Goal: Information Seeking & Learning: Understand process/instructions

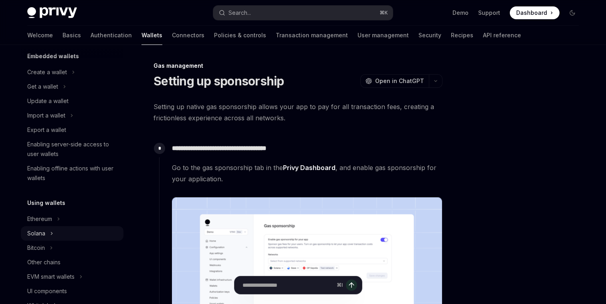
click at [79, 235] on button "Solana" at bounding box center [72, 233] width 103 height 14
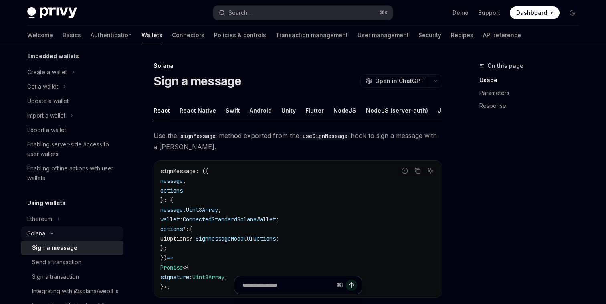
scroll to position [107, 0]
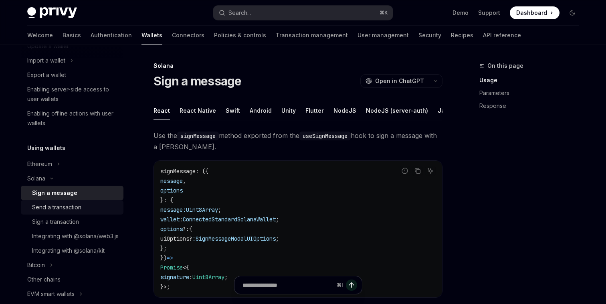
click at [85, 203] on div "Send a transaction" at bounding box center [75, 208] width 87 height 10
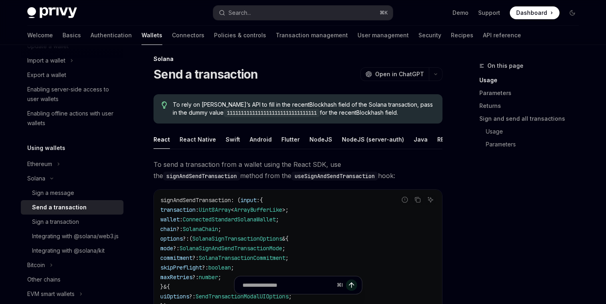
scroll to position [3, 0]
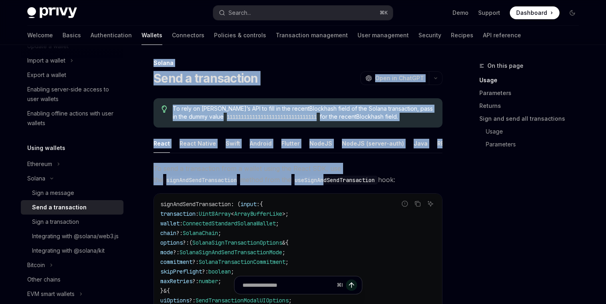
drag, startPoint x: 154, startPoint y: 61, endPoint x: 238, endPoint y: 176, distance: 142.7
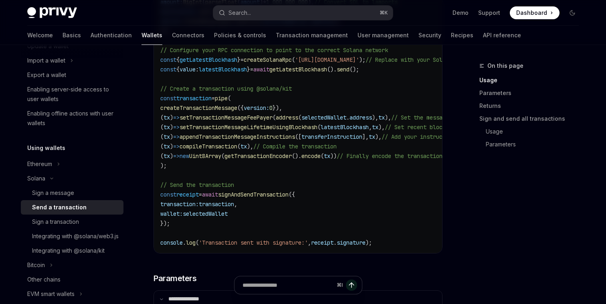
scroll to position [618, 0]
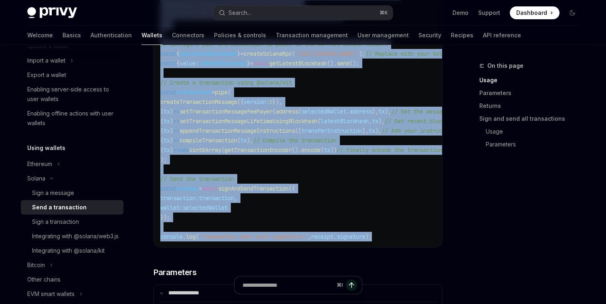
click at [398, 234] on code "import { useSignAndSendTransaction , useWallets } from '@privy-io/react-auth/so…" at bounding box center [349, 0] width 379 height 481
copy div "Solana Send a transaction OpenAI Open in ChatGPT OpenAI Open in ChatGPT To rely…"
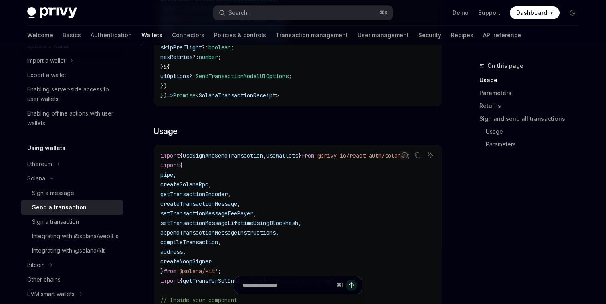
scroll to position [237, 0]
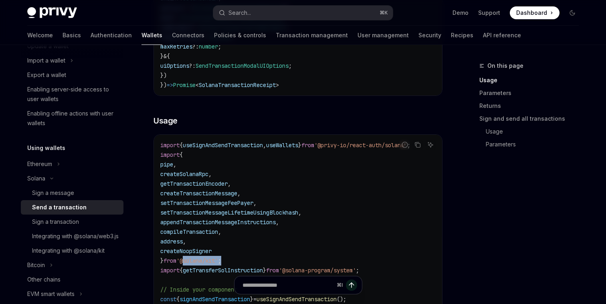
drag, startPoint x: 187, startPoint y: 259, endPoint x: 232, endPoint y: 259, distance: 44.9
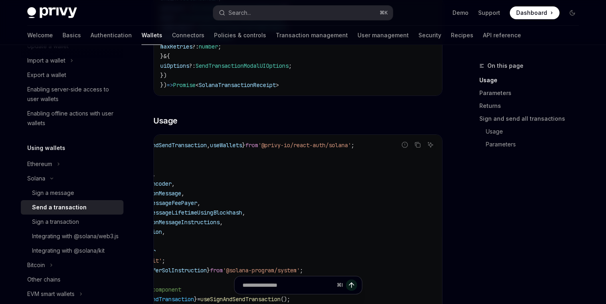
scroll to position [0, 55]
drag, startPoint x: 243, startPoint y: 271, endPoint x: 318, endPoint y: 271, distance: 75.0
click at [301, 271] on span "'@solana-program/system'" at bounding box center [262, 270] width 77 height 7
copy span "@solana-program/system"
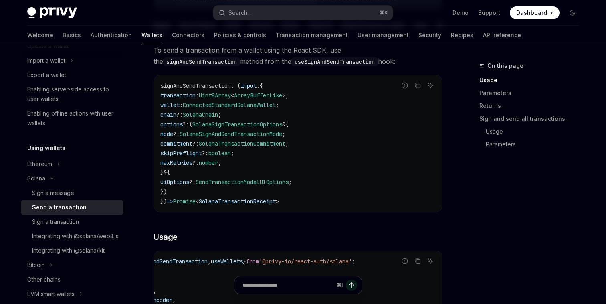
scroll to position [159, 0]
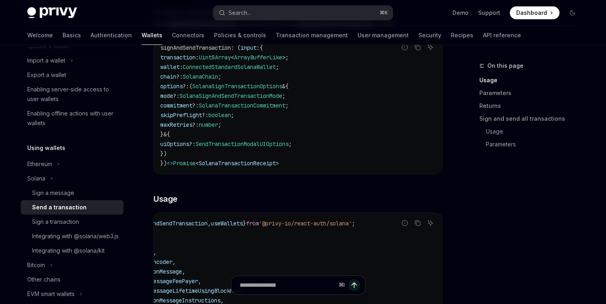
click at [288, 290] on div "⌘ I" at bounding box center [298, 285] width 135 height 19
type textarea "*"
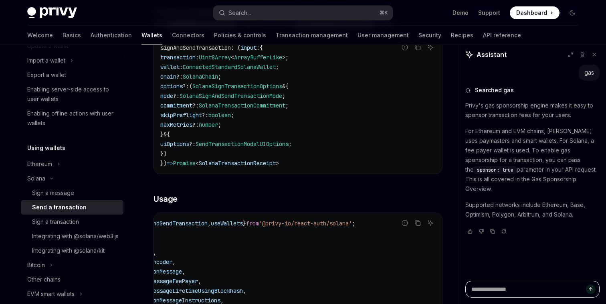
type textarea "*"
type textarea "**"
type textarea "*"
type textarea "***"
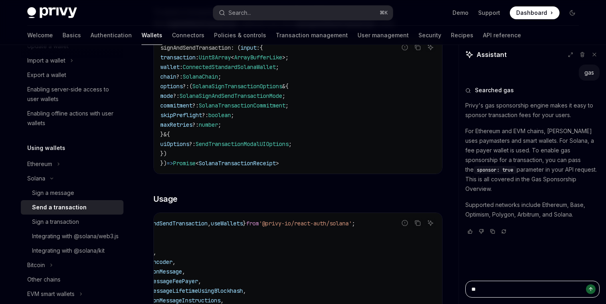
type textarea "*"
type textarea "***"
type textarea "*"
type textarea "*****"
type textarea "*"
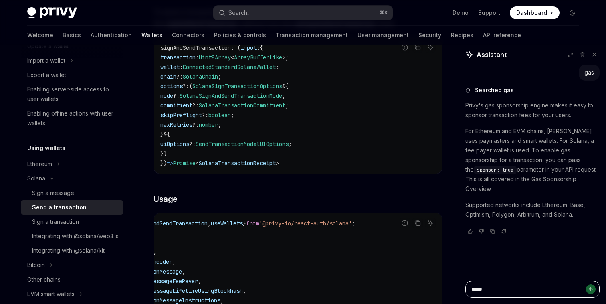
type textarea "******"
type textarea "*"
type textarea "*******"
type textarea "*"
type textarea "*******"
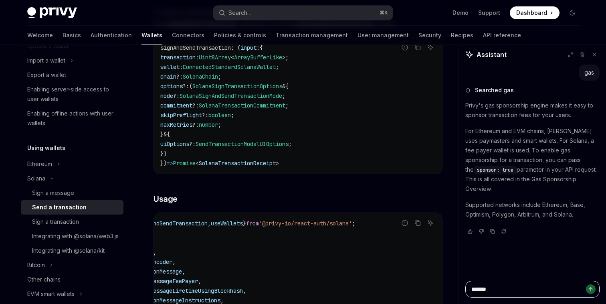
type textarea "*"
type textarea "*********"
type textarea "*"
type textarea "*********"
type textarea "*"
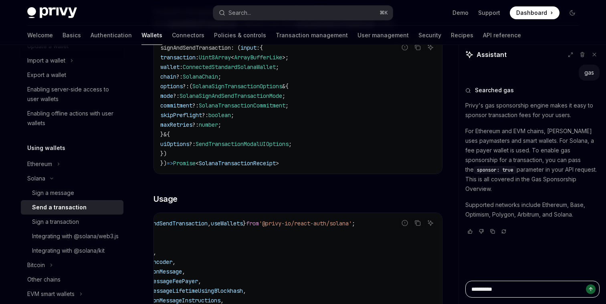
type textarea "**********"
type textarea "*"
type textarea "**********"
type textarea "*"
type textarea "**********"
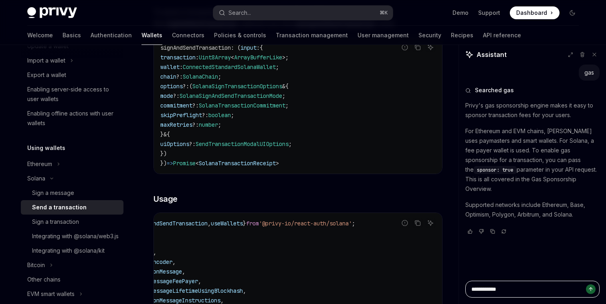
type textarea "*"
type textarea "*********"
type textarea "*"
type textarea "**********"
type textarea "*"
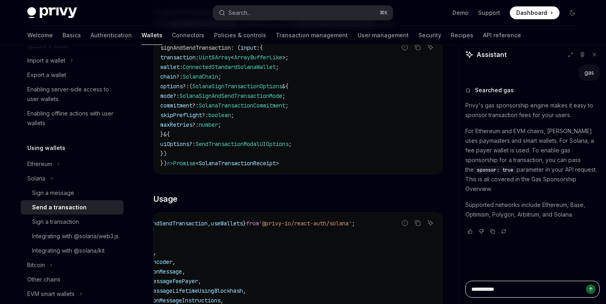
type textarea "**********"
type textarea "*"
type textarea "**********"
type textarea "*"
type textarea "**********"
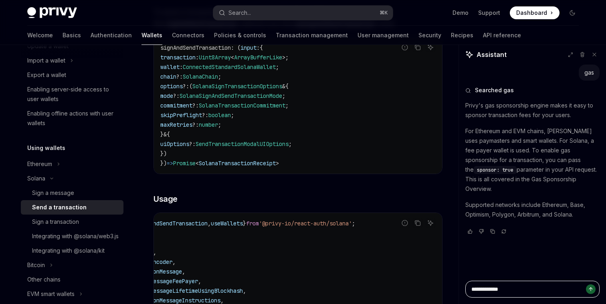
type textarea "*"
type textarea "**********"
type textarea "*"
type textarea "**********"
type textarea "*"
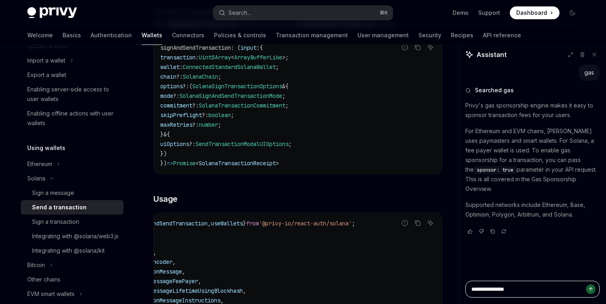
type textarea "**********"
type textarea "*"
type textarea "**********"
type textarea "*"
type textarea "**********"
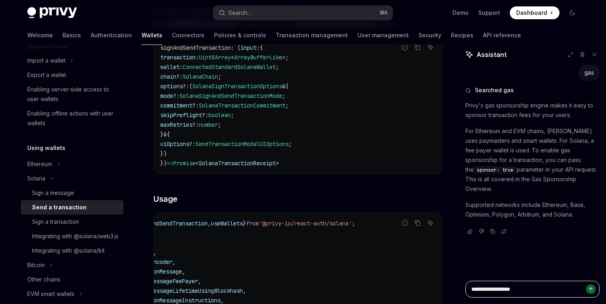
type textarea "*"
type textarea "**********"
type textarea "*"
type textarea "**********"
type textarea "*"
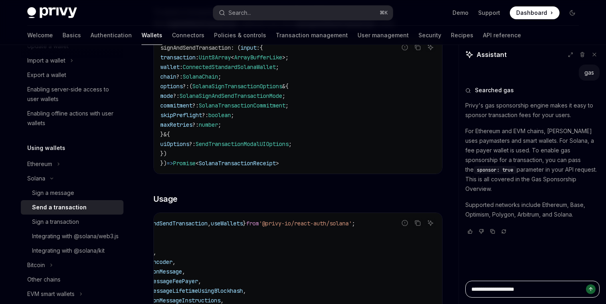
type textarea "**********"
type textarea "*"
type textarea "**********"
type textarea "*"
type textarea "**********"
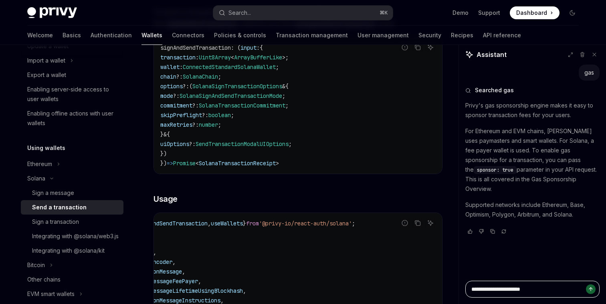
type textarea "*"
type textarea "**********"
type textarea "*"
type textarea "**********"
type textarea "*"
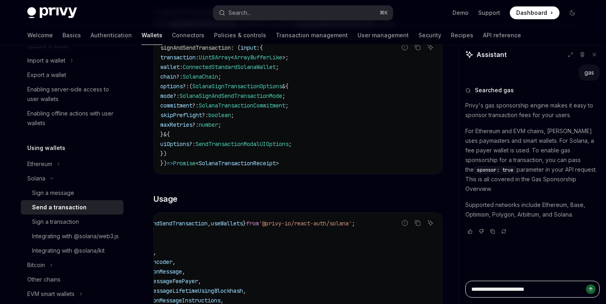
type textarea "**********"
type textarea "*"
type textarea "**********"
type textarea "*"
type textarea "**********"
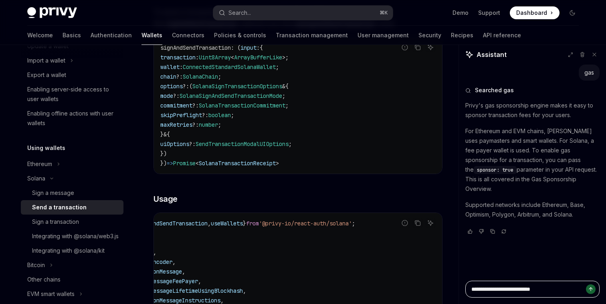
type textarea "*"
type textarea "**********"
type textarea "*"
type textarea "**********"
type textarea "*"
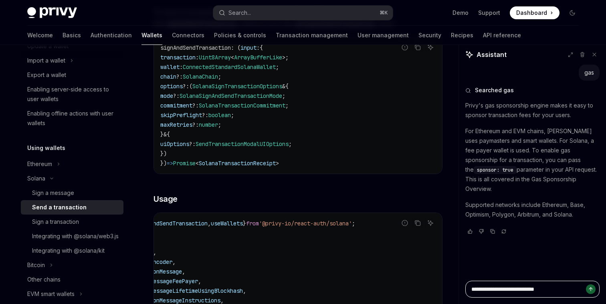
type textarea "**********"
type textarea "*"
type textarea "**********"
type textarea "*"
type textarea "**********"
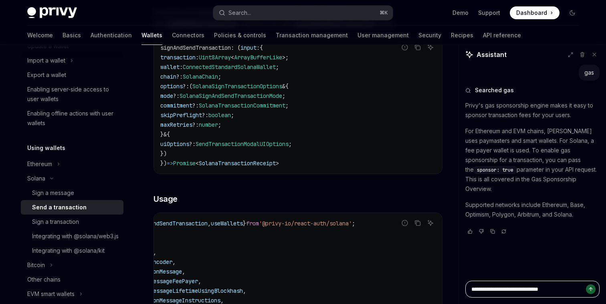
type textarea "*"
type textarea "**********"
type textarea "*"
type textarea "**********"
type textarea "*"
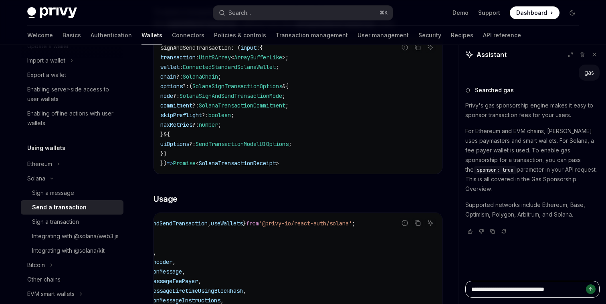
type textarea "**********"
type textarea "*"
type textarea "**********"
type textarea "*"
type textarea "**********"
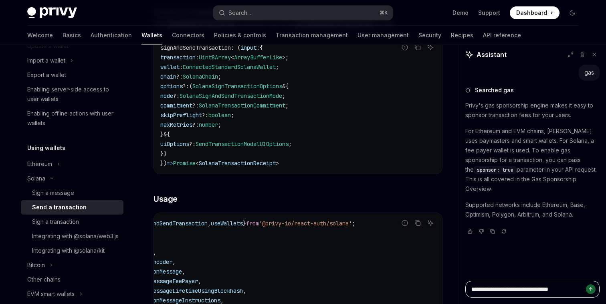
type textarea "*"
type textarea "**********"
type textarea "*"
type textarea "**********"
type textarea "*"
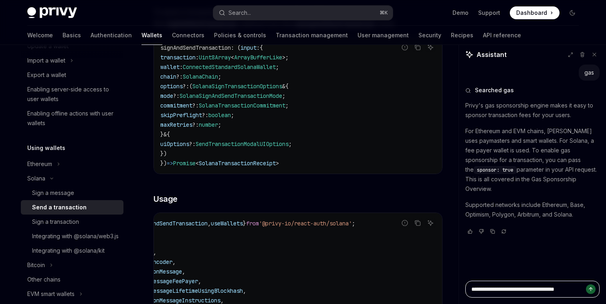
type textarea "**********"
type textarea "*"
type textarea "**********"
type textarea "*"
type textarea "**********"
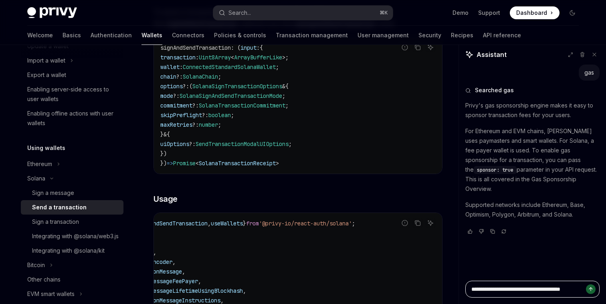
type textarea "*"
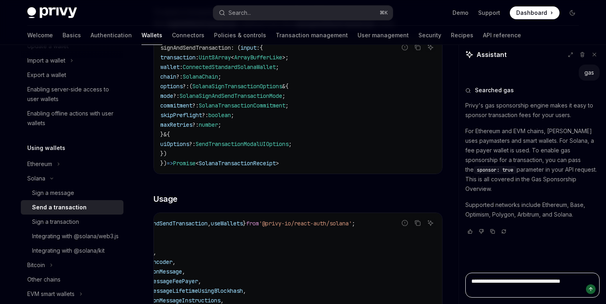
type textarea "**********"
type textarea "*"
type textarea "**********"
type textarea "*"
type textarea "**********"
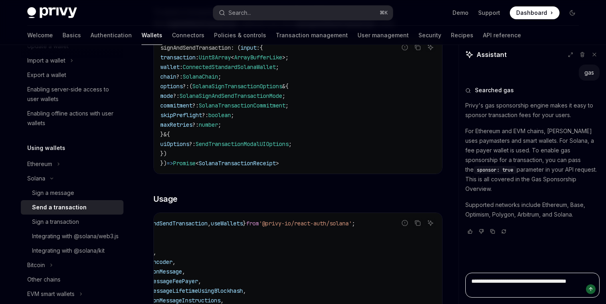
type textarea "*"
type textarea "**********"
type textarea "*"
type textarea "**********"
type textarea "*"
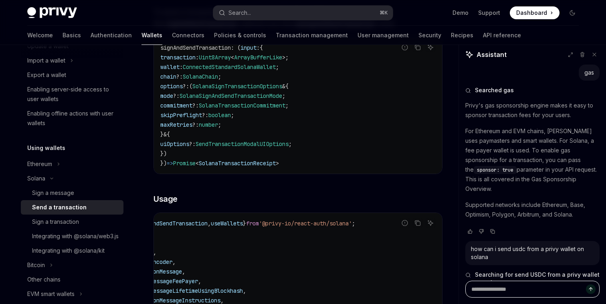
scroll to position [26, 0]
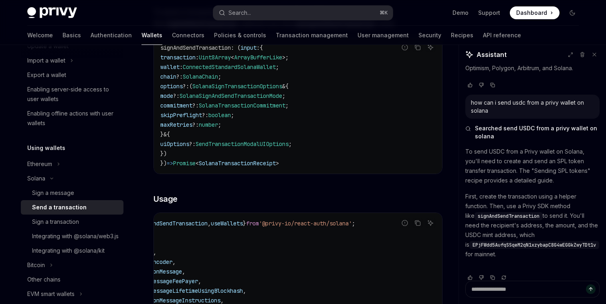
type textarea "*"
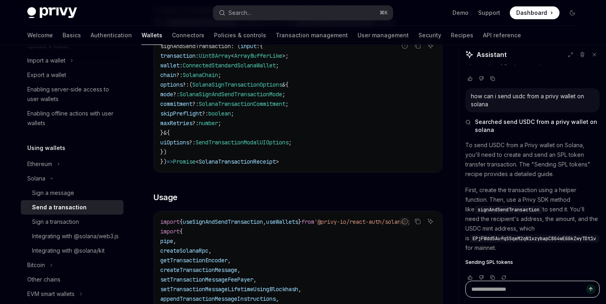
scroll to position [71, 0]
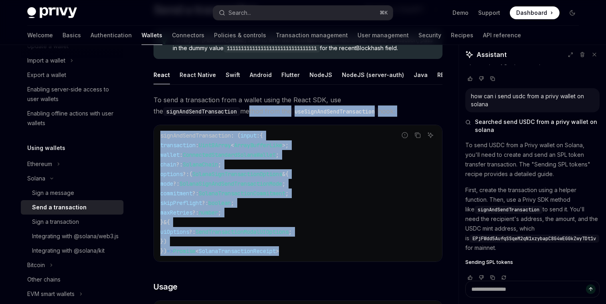
drag, startPoint x: 334, startPoint y: 253, endPoint x: 158, endPoint y: 106, distance: 229.0
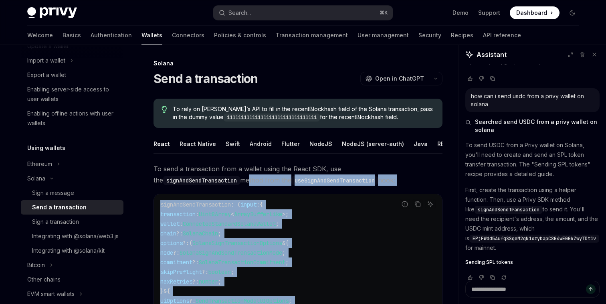
scroll to position [0, 0]
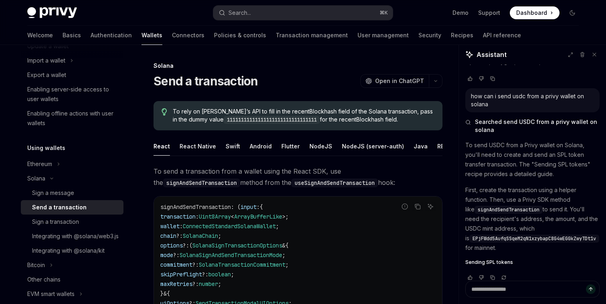
click at [158, 86] on h1 "Send a transaction" at bounding box center [206, 81] width 105 height 14
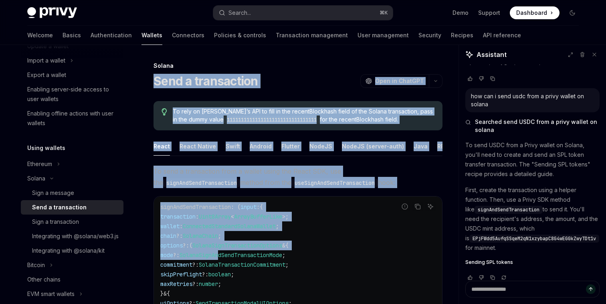
drag, startPoint x: 154, startPoint y: 73, endPoint x: 235, endPoint y: 252, distance: 196.4
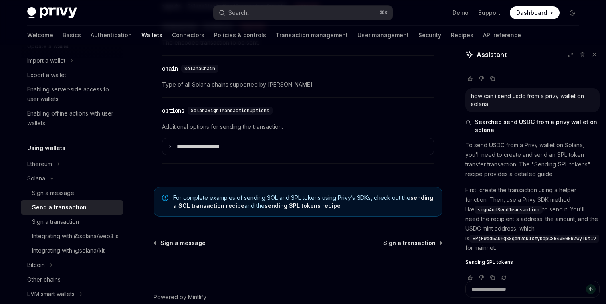
scroll to position [1974, 0]
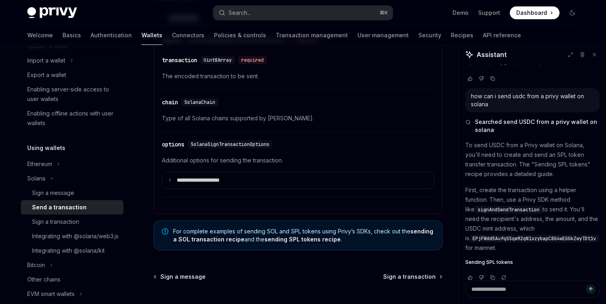
click at [289, 198] on div "**********" at bounding box center [298, 167] width 272 height 62
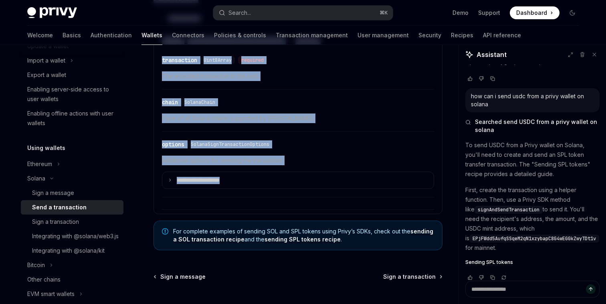
copy div "Send a transaction OpenAI Open in ChatGPT OpenAI Open in ChatGPT To rely on Pri…"
click at [197, 243] on link "sending a SOL transaction recipe" at bounding box center [303, 235] width 260 height 15
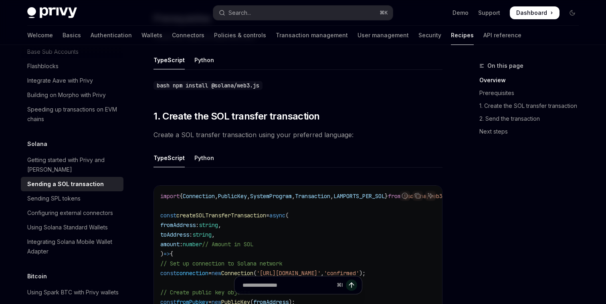
scroll to position [268, 0]
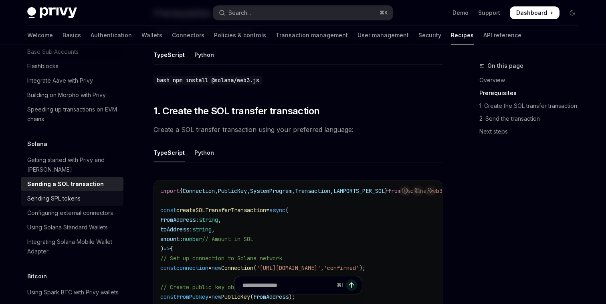
click at [74, 194] on div "Sending SPL tokens" at bounding box center [53, 199] width 53 height 10
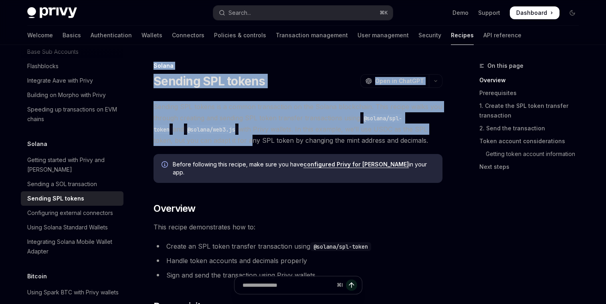
drag, startPoint x: 141, startPoint y: 61, endPoint x: 214, endPoint y: 136, distance: 104.9
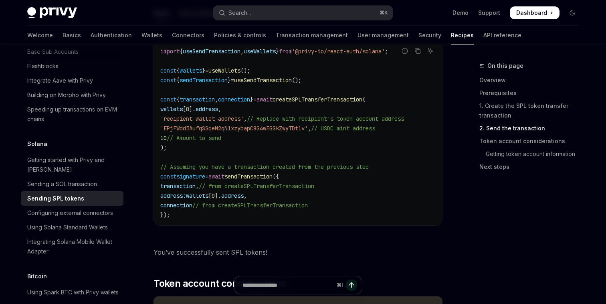
scroll to position [988, 0]
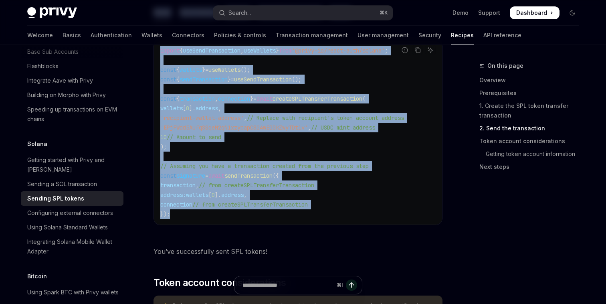
click at [246, 216] on div "import { useSendTransaction , useWallets } from '@privy-io/react-auth/solana' ;…" at bounding box center [298, 132] width 288 height 184
copy div "Loremi Dolorsi AME consec AdipIS Elit se DoeiUSM TempOR Inci ut LaboREE Dolorem…"
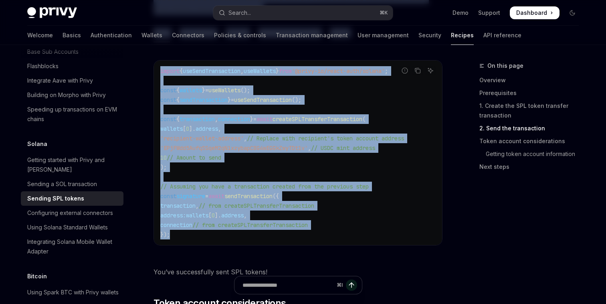
click at [249, 237] on div "import { useSendTransaction , useWallets } from '@privy-io/react-auth/solana' ;…" at bounding box center [298, 153] width 288 height 184
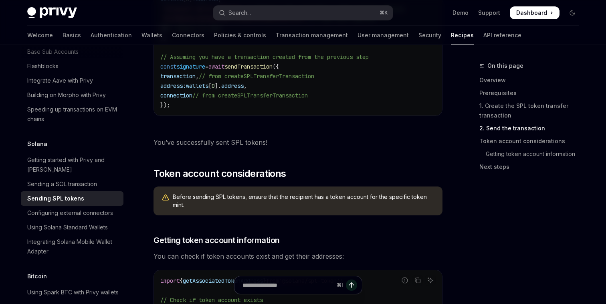
scroll to position [1102, 0]
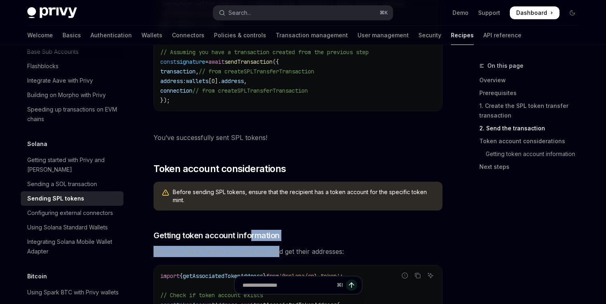
drag, startPoint x: 249, startPoint y: 235, endPoint x: 276, endPoint y: 252, distance: 31.3
click at [276, 252] on span "You can check if token accounts exist and get their addresses:" at bounding box center [298, 251] width 289 height 11
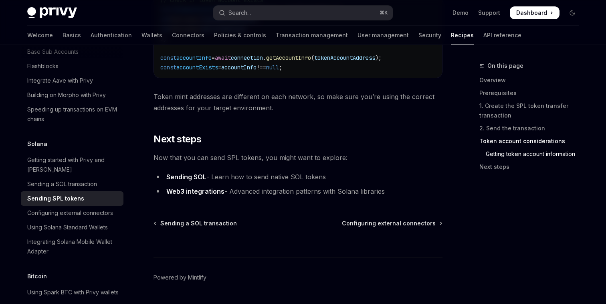
scroll to position [1391, 0]
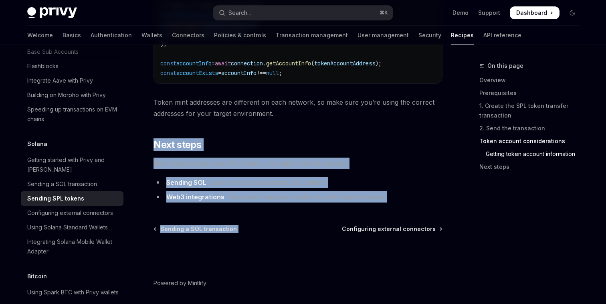
drag, startPoint x: 304, startPoint y: 211, endPoint x: 251, endPoint y: 134, distance: 93.9
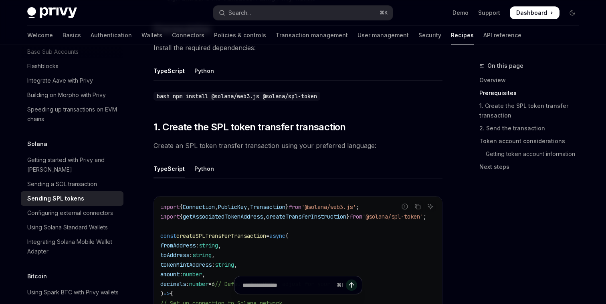
scroll to position [275, 0]
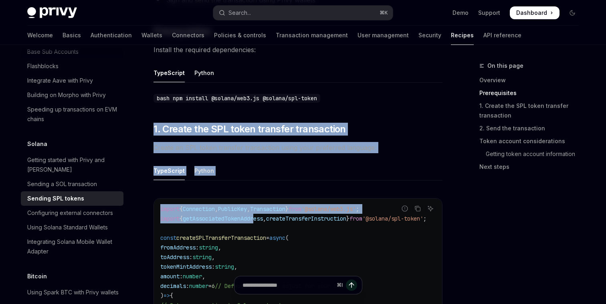
drag, startPoint x: 243, startPoint y: 114, endPoint x: 262, endPoint y: 212, distance: 99.7
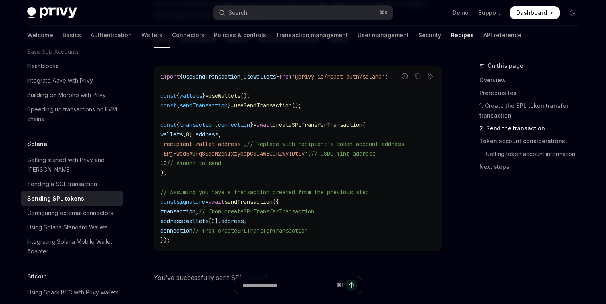
scroll to position [977, 0]
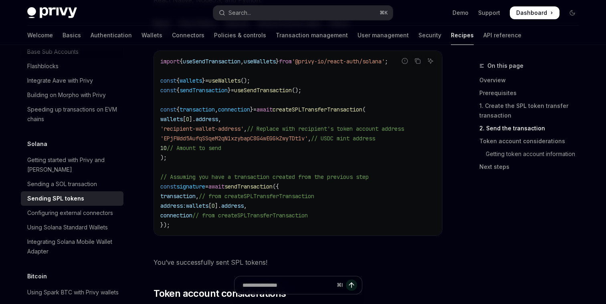
click at [264, 224] on code "import { useSendTransaction , useWallets } from '@privy-io/react-auth/solana' ;…" at bounding box center [298, 143] width 276 height 173
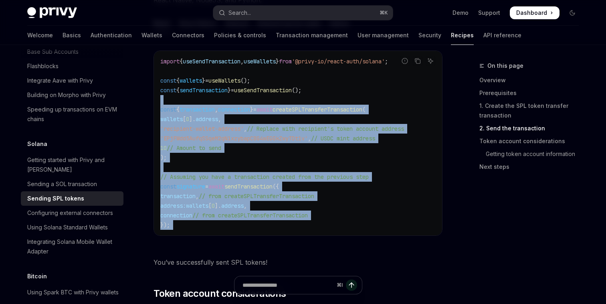
drag, startPoint x: 264, startPoint y: 224, endPoint x: 215, endPoint y: 99, distance: 133.8
click at [215, 99] on code "import { useSendTransaction , useWallets } from '@privy-io/react-auth/solana' ;…" at bounding box center [298, 143] width 276 height 173
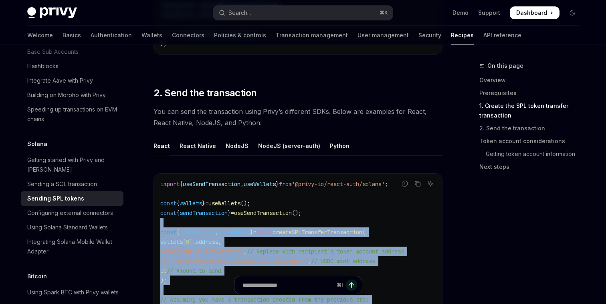
scroll to position [847, 0]
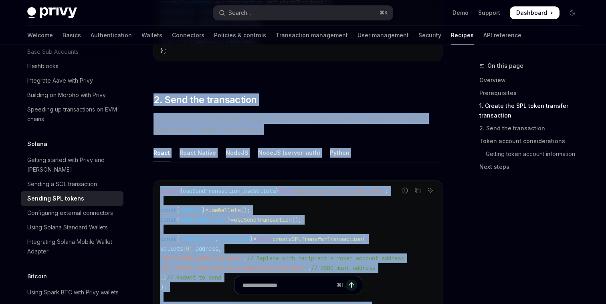
click at [169, 82] on div "Sending SPL tokens is a common transaction on the Solana blockchain. This recip…" at bounding box center [298, 0] width 289 height 1493
copy div "2. Send the transaction You can send the transaction using Privy’s different SD…"
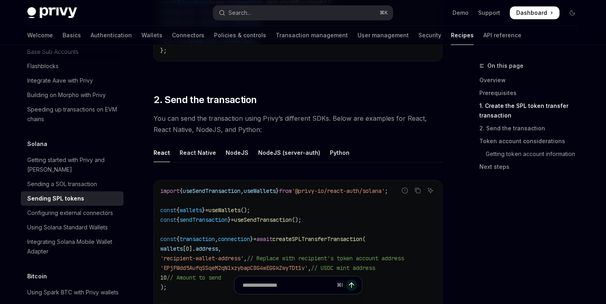
click at [417, 137] on div "Sending SPL tokens is a common transaction on the Solana blockchain. This recip…" at bounding box center [298, 0] width 289 height 1493
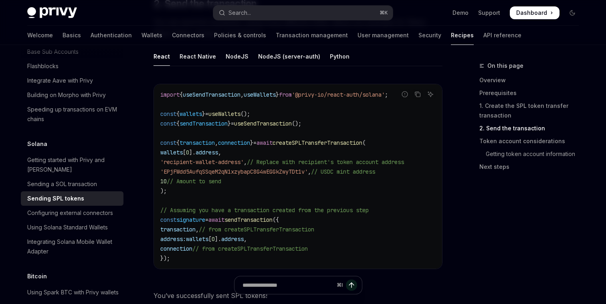
scroll to position [959, 0]
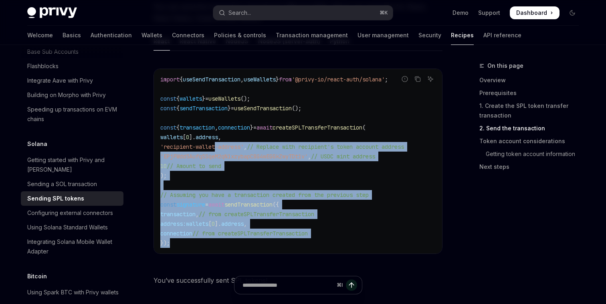
drag, startPoint x: 243, startPoint y: 242, endPoint x: 217, endPoint y: 147, distance: 98.5
click at [217, 146] on code "import { useSendTransaction , useWallets } from '@privy-io/react-auth/solana' ;…" at bounding box center [298, 161] width 276 height 173
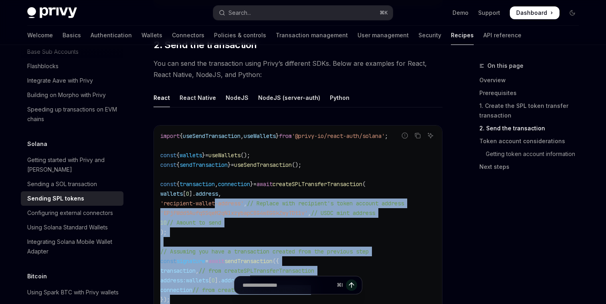
scroll to position [896, 0]
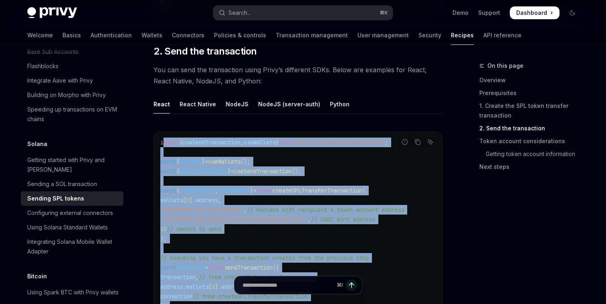
click at [162, 140] on span "import" at bounding box center [169, 142] width 19 height 7
click at [160, 140] on div "import { useSendTransaction , useWallets } from '@privy-io/react-auth/solana' ;…" at bounding box center [298, 224] width 288 height 184
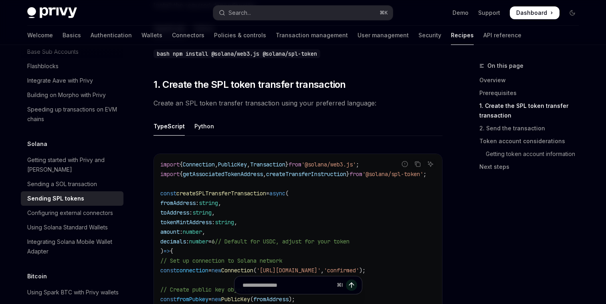
scroll to position [312, 0]
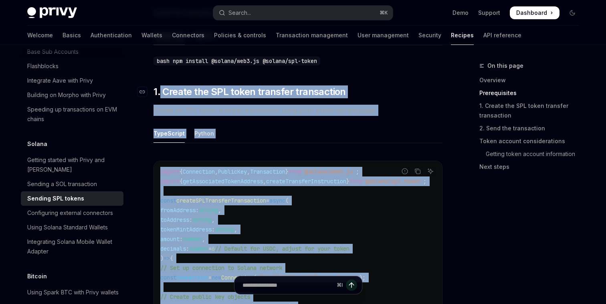
click at [160, 85] on span "1. Create the SPL token transfer transaction" at bounding box center [250, 91] width 193 height 13
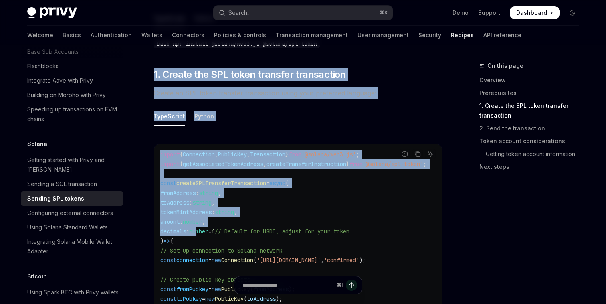
drag, startPoint x: 174, startPoint y: 59, endPoint x: 203, endPoint y: 225, distance: 169.0
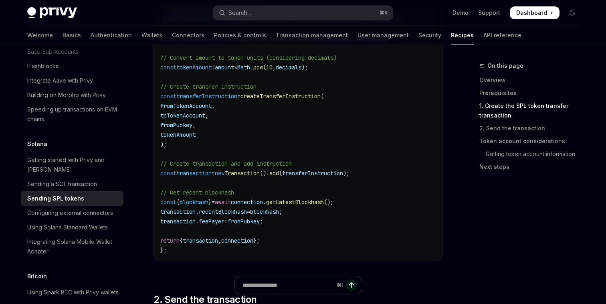
scroll to position [661, 0]
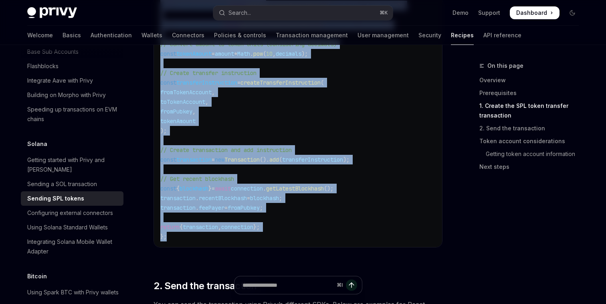
click at [203, 230] on code "import { Connection , PublicKey , Transaction } from '@solana/web3.js' ; import…" at bounding box center [303, 30] width 286 height 424
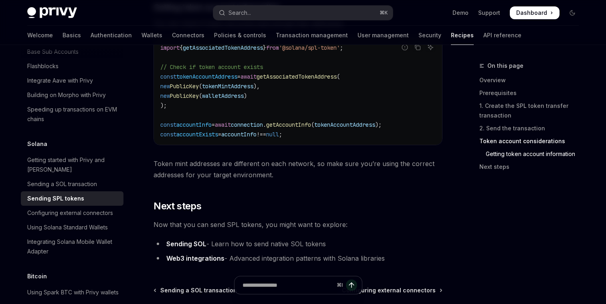
scroll to position [1419, 0]
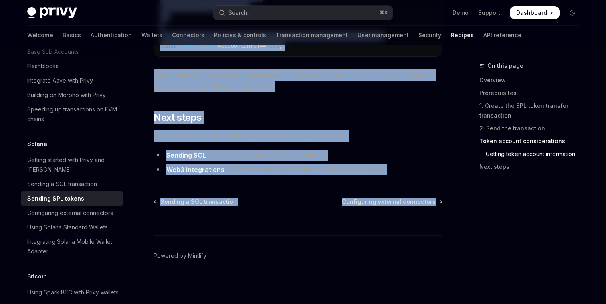
click at [223, 214] on div "⌘ I" at bounding box center [298, 221] width 289 height 30
copy div "1. Create the SPL token transfer transaction Create an SPL token transfer trans…"
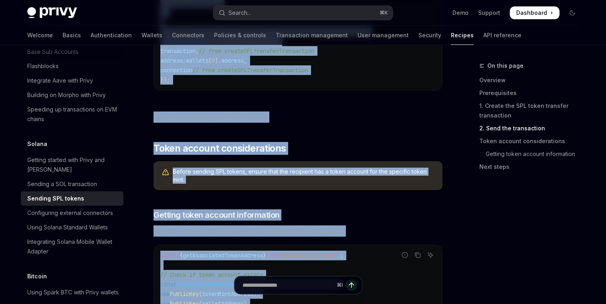
scroll to position [1106, 0]
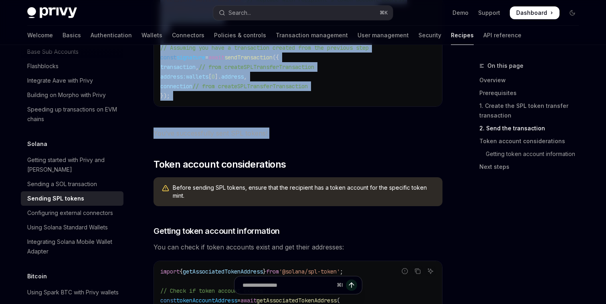
copy div "1. Create the SPL token transfer transaction Create an SPL token transfer trans…"
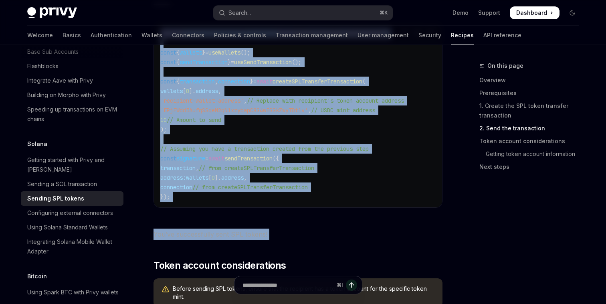
scroll to position [910, 0]
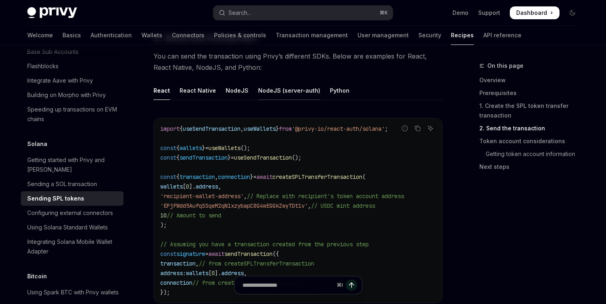
click at [281, 89] on div "NodeJS (server-auth)" at bounding box center [289, 90] width 62 height 19
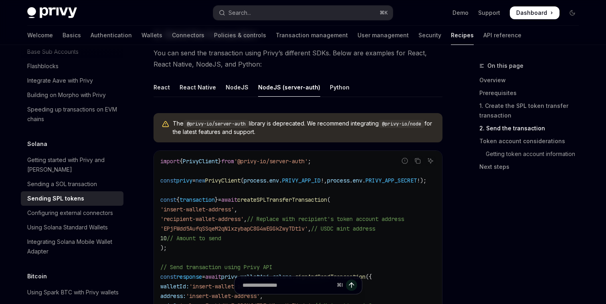
scroll to position [905, 0]
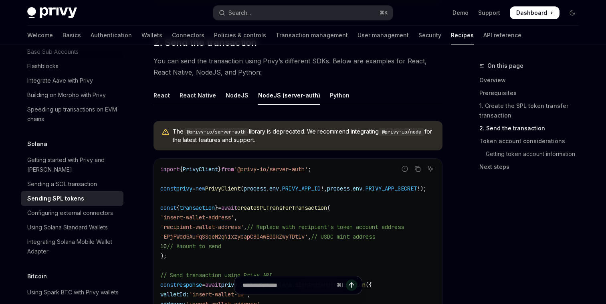
click at [171, 92] on ul "React React Native NodeJS NodeJS (server-auth) Python" at bounding box center [298, 95] width 289 height 19
click at [168, 92] on div "React" at bounding box center [162, 95] width 16 height 19
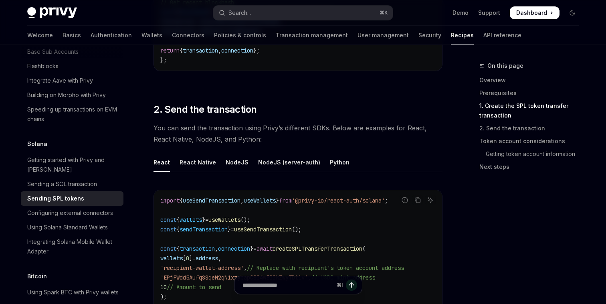
scroll to position [838, 0]
click at [241, 197] on span "useSendTransaction" at bounding box center [212, 200] width 58 height 7
click at [276, 197] on span "useWallets" at bounding box center [260, 200] width 32 height 7
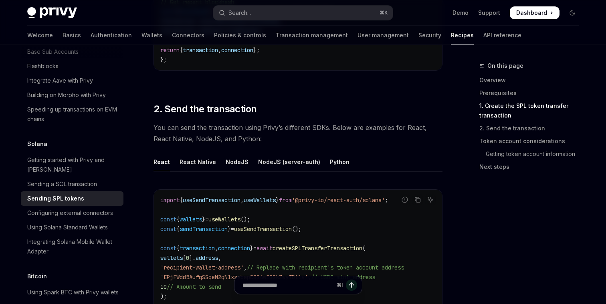
click at [221, 197] on span "useSendTransaction" at bounding box center [212, 200] width 58 height 7
click at [259, 198] on span "useWallets" at bounding box center [260, 200] width 32 height 7
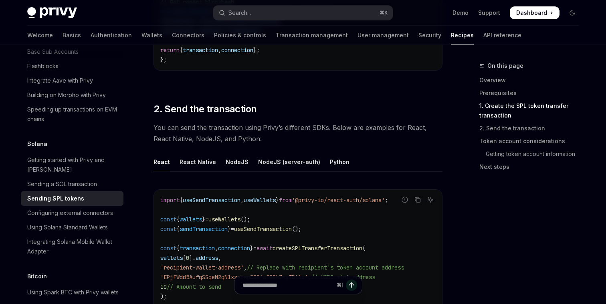
click at [259, 198] on span "useWallets" at bounding box center [260, 200] width 32 height 7
click at [230, 125] on span "You can send the transaction using Privy’s different SDKs. Below are examples f…" at bounding box center [298, 133] width 289 height 22
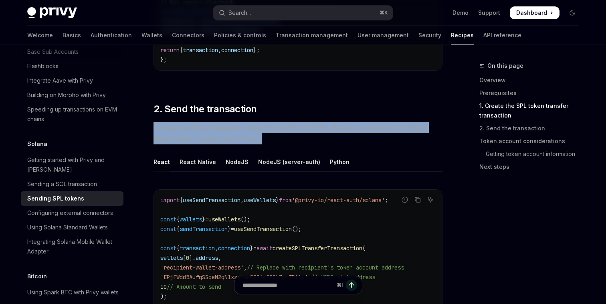
click at [230, 125] on span "You can send the transaction using Privy’s different SDKs. Below are examples f…" at bounding box center [298, 133] width 289 height 22
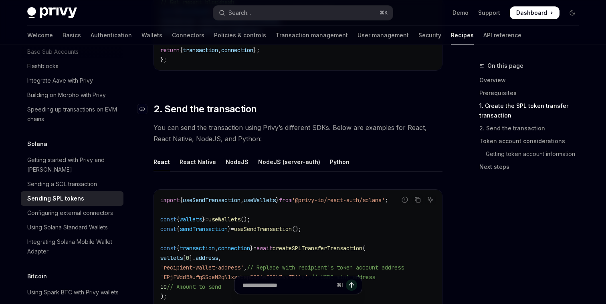
click at [223, 108] on span "2. Send the transaction" at bounding box center [205, 109] width 103 height 13
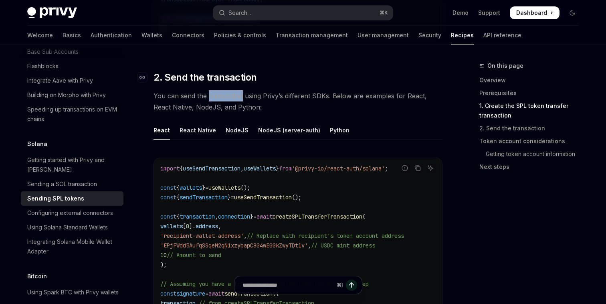
click at [223, 108] on span "You can send the transaction using Privy’s different SDKs. Below are examples f…" at bounding box center [298, 101] width 289 height 22
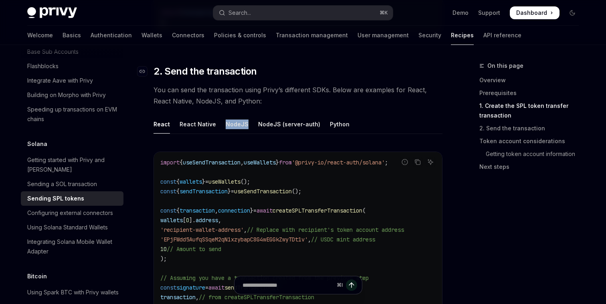
click at [222, 101] on span "You can send the transaction using Privy’s different SDKs. Below are examples f…" at bounding box center [298, 95] width 289 height 22
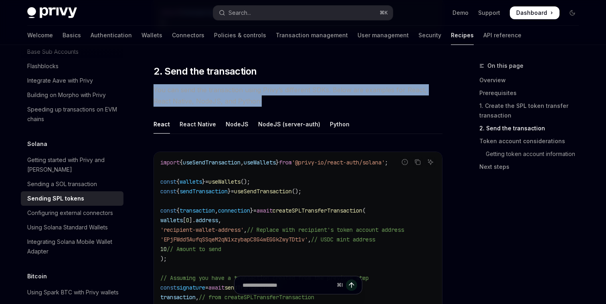
click at [222, 101] on span "You can send the transaction using Privy’s different SDKs. Below are examples f…" at bounding box center [298, 95] width 289 height 22
click at [222, 100] on span "You can send the transaction using Privy’s different SDKs. Below are examples f…" at bounding box center [298, 95] width 289 height 22
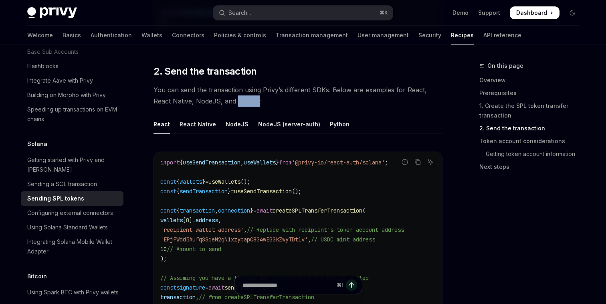
click at [222, 100] on span "You can send the transaction using Privy’s different SDKs. Below are examples f…" at bounding box center [298, 95] width 289 height 22
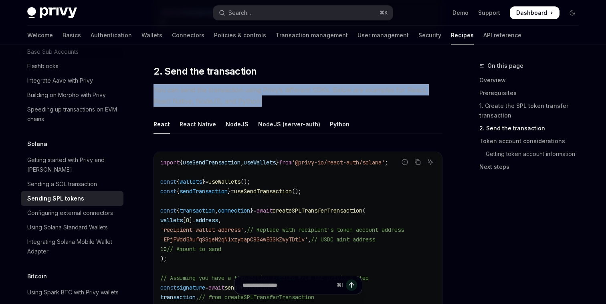
click at [222, 100] on span "You can send the transaction using Privy’s different SDKs. Below are examples f…" at bounding box center [298, 95] width 289 height 22
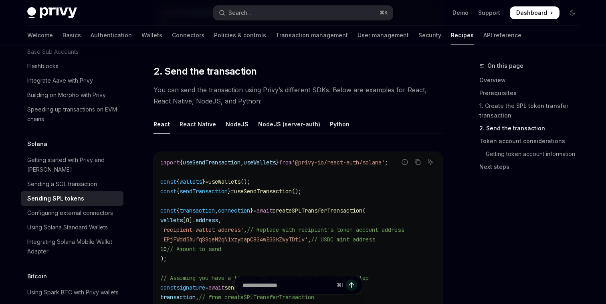
click at [232, 133] on div "React React Native NodeJS NodeJS (server-auth) Python Report incorrect code Cop…" at bounding box center [298, 232] width 289 height 235
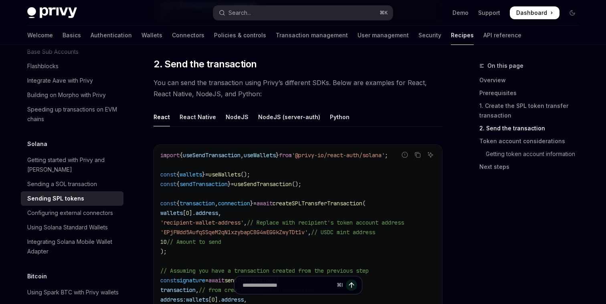
scroll to position [884, 0]
click at [292, 151] on span "from" at bounding box center [285, 154] width 13 height 7
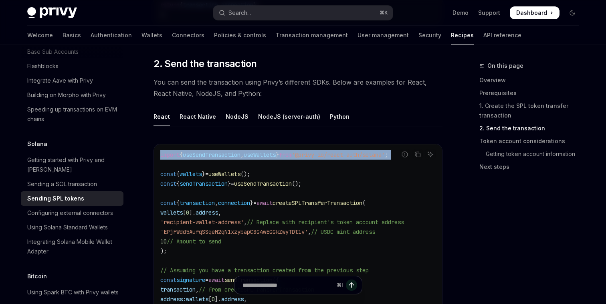
click at [292, 151] on span "from" at bounding box center [285, 154] width 13 height 7
click at [301, 155] on code "import { useSendTransaction , useWallets } from '@privy-io/react-auth/solana' ;…" at bounding box center [298, 236] width 276 height 173
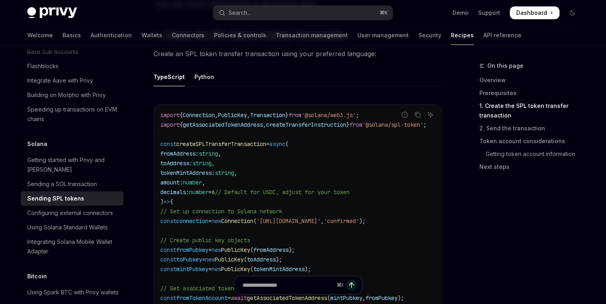
scroll to position [344, 0]
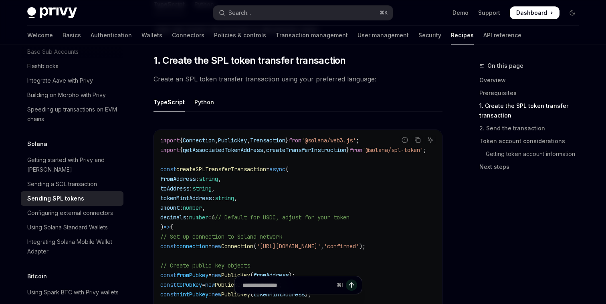
click at [301, 146] on span "createTransferInstruction" at bounding box center [306, 149] width 80 height 7
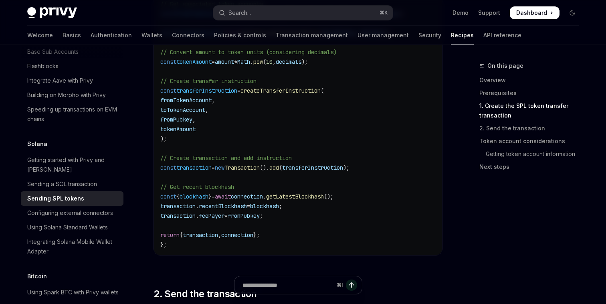
scroll to position [683, 0]
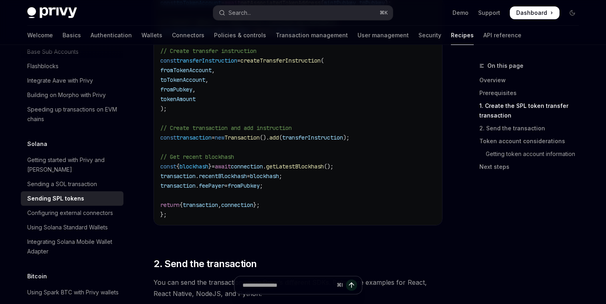
click at [197, 124] on span "// Create transaction and add instruction" at bounding box center [226, 127] width 132 height 7
click at [203, 124] on span "// Create transaction and add instruction" at bounding box center [226, 127] width 132 height 7
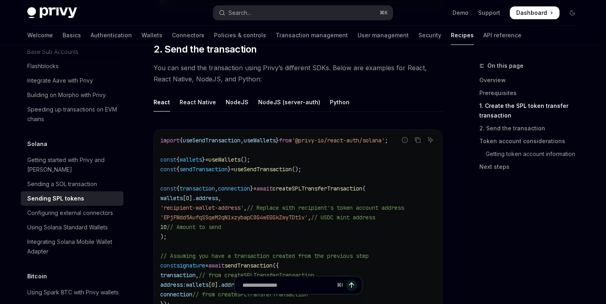
scroll to position [912, 0]
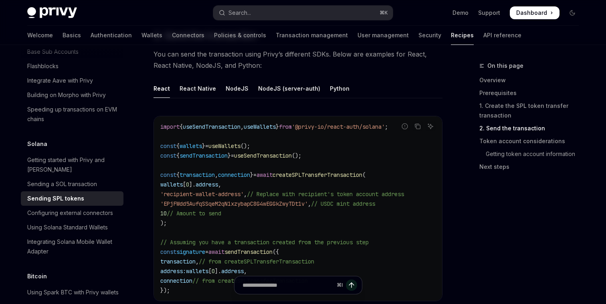
click at [207, 181] on span "address" at bounding box center [207, 184] width 22 height 7
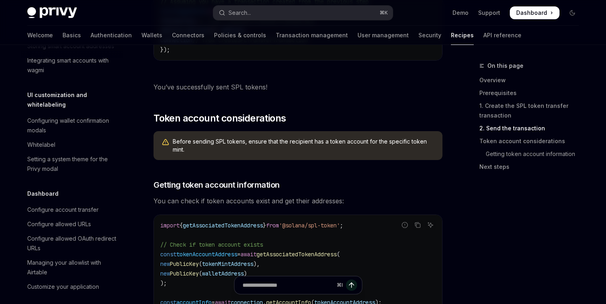
scroll to position [0, 0]
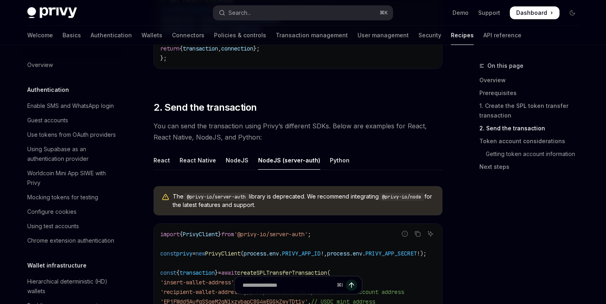
type textarea "*"
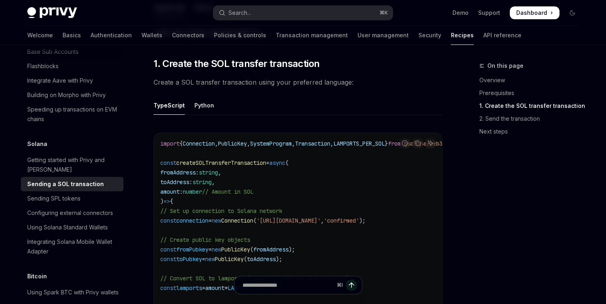
scroll to position [312, 0]
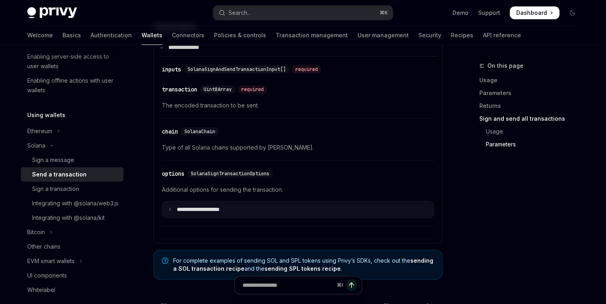
scroll to position [1944, 0]
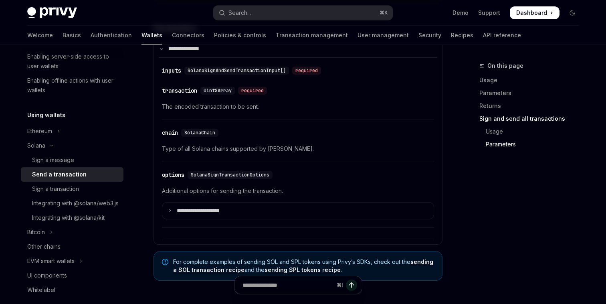
click at [209, 111] on span "The encoded transaction to be sent." at bounding box center [298, 107] width 272 height 10
click at [209, 104] on div "​ transaction Uint8Array required The encoded transaction to be sent." at bounding box center [298, 101] width 272 height 38
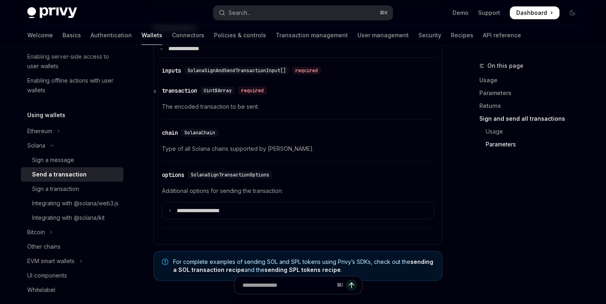
click at [209, 94] on span "Uint8Array" at bounding box center [218, 90] width 28 height 6
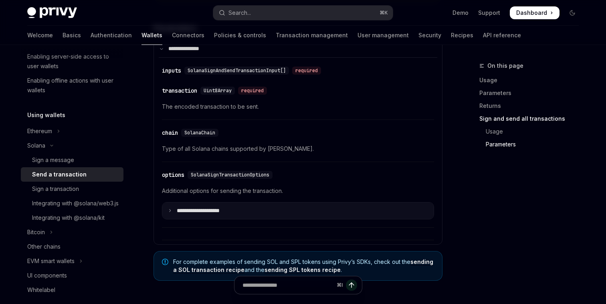
click at [263, 219] on summary "**********" at bounding box center [298, 211] width 272 height 17
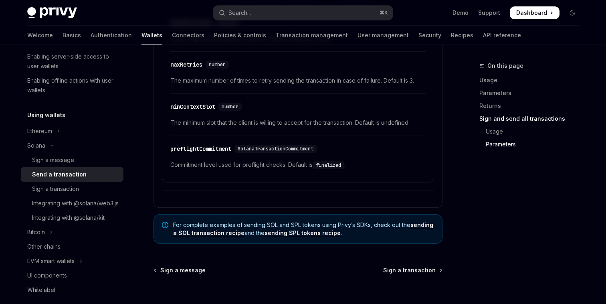
scroll to position [2235, 0]
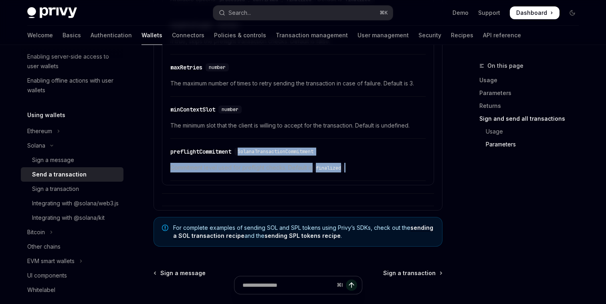
drag, startPoint x: 370, startPoint y: 176, endPoint x: 294, endPoint y: 150, distance: 80.5
click at [294, 150] on attributesChildren "​ mode SolanaSignAndSendTransactionMode Available options: serial and parallel …" at bounding box center [298, 54] width 262 height 253
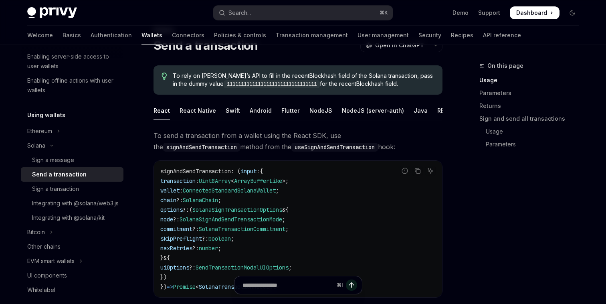
scroll to position [0, 0]
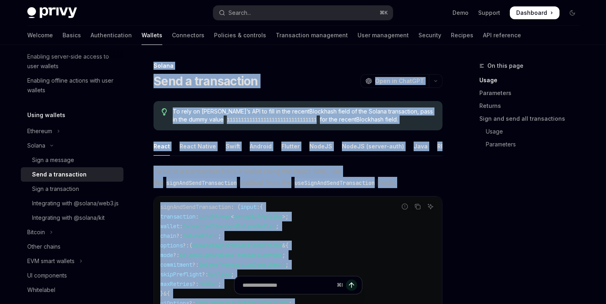
copy div "Solana Send a transaction OpenAI Open in ChatGPT OpenAI Open in ChatGPT To rely…"
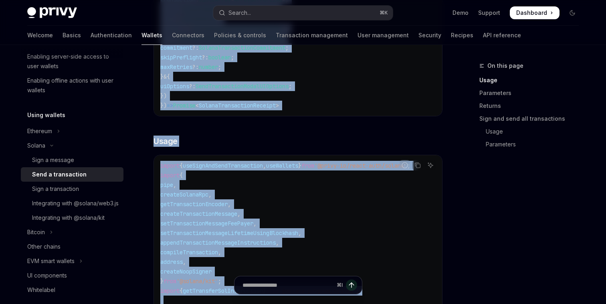
scroll to position [387, 0]
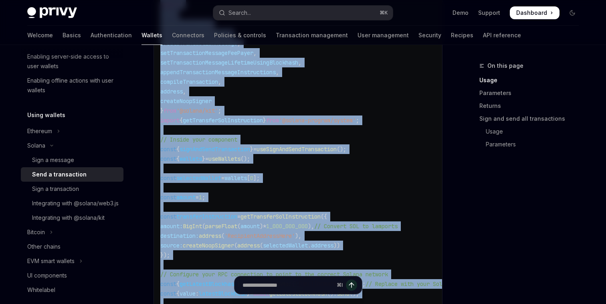
click at [199, 266] on code "import { useSignAndSendTransaction , useWallets } from '@privy-io/react-auth/so…" at bounding box center [349, 230] width 379 height 481
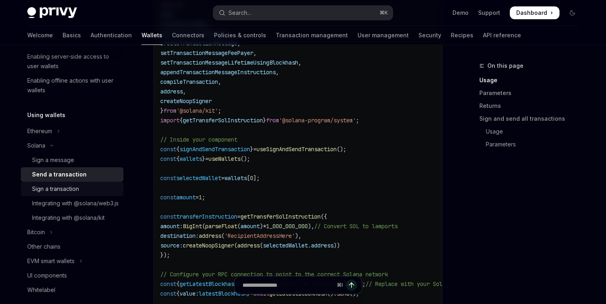
click at [59, 187] on div "Sign a transaction" at bounding box center [55, 189] width 47 height 10
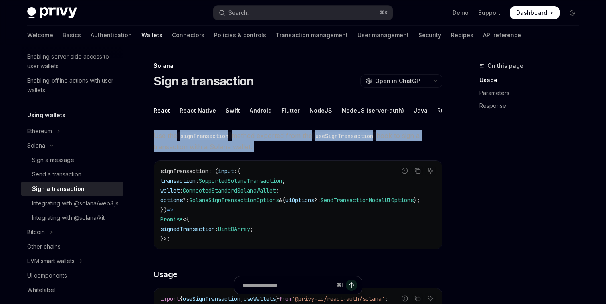
click at [202, 134] on code "signTransaction" at bounding box center [204, 136] width 55 height 9
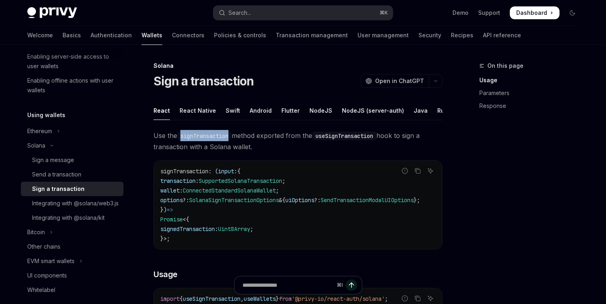
click at [202, 134] on code "signTransaction" at bounding box center [204, 136] width 55 height 9
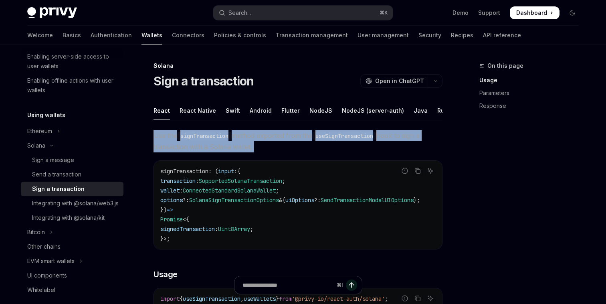
click at [202, 134] on code "signTransaction" at bounding box center [204, 136] width 55 height 9
click at [202, 135] on code "signTransaction" at bounding box center [204, 136] width 55 height 9
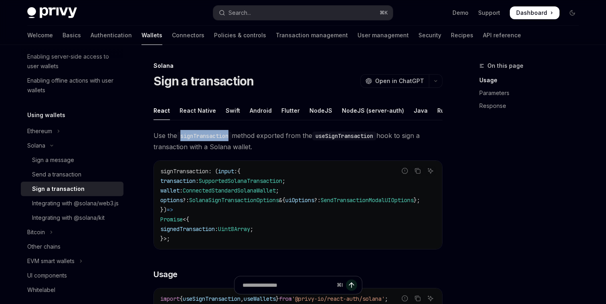
click at [202, 135] on code "signTransaction" at bounding box center [204, 136] width 55 height 9
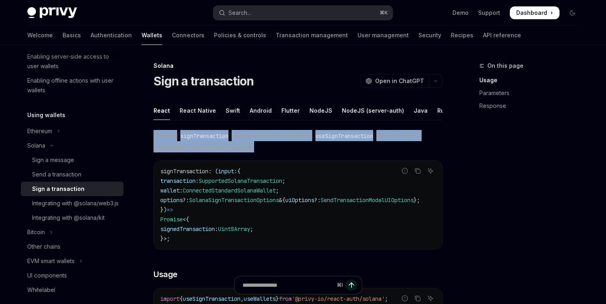
click at [202, 135] on code "signTransaction" at bounding box center [204, 136] width 55 height 9
click at [202, 138] on code "signTransaction" at bounding box center [204, 136] width 55 height 9
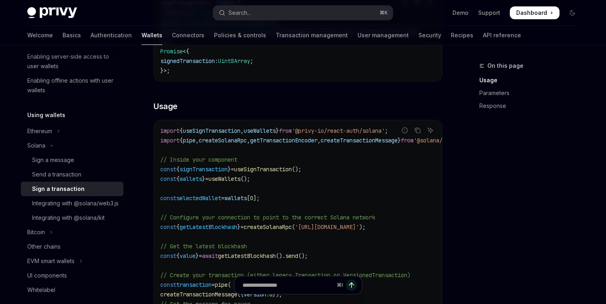
scroll to position [170, 0]
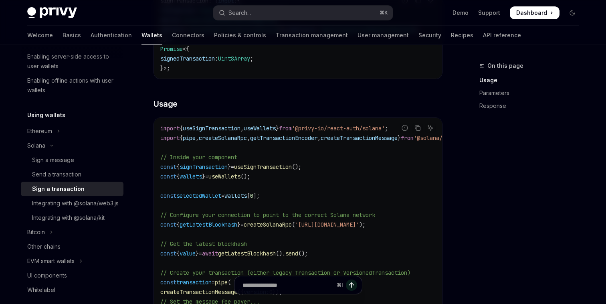
click at [199, 141] on span "," at bounding box center [197, 137] width 3 height 7
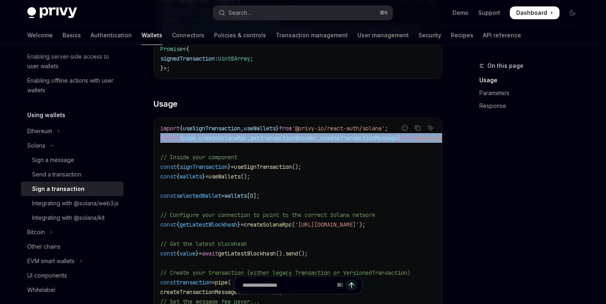
click at [199, 141] on span "," at bounding box center [197, 137] width 3 height 7
click at [211, 155] on code "import { useSignTransaction , useWallets } from '@privy-io/react-auth/solana' ;…" at bounding box center [319, 278] width 318 height 308
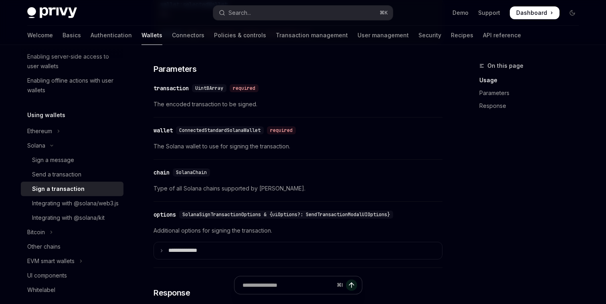
scroll to position [551, 0]
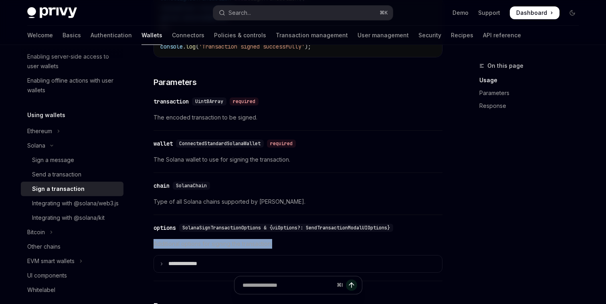
drag, startPoint x: 273, startPoint y: 249, endPoint x: 223, endPoint y: 288, distance: 63.8
click at [270, 249] on span "Additional options for signing the transaction." at bounding box center [298, 244] width 289 height 10
click at [214, 277] on div "⌘ I" at bounding box center [298, 289] width 289 height 30
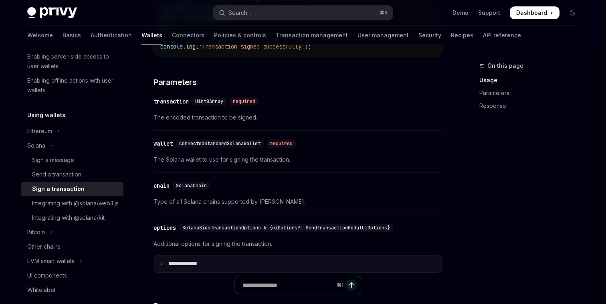
click at [213, 272] on summary "**** *********" at bounding box center [298, 263] width 288 height 17
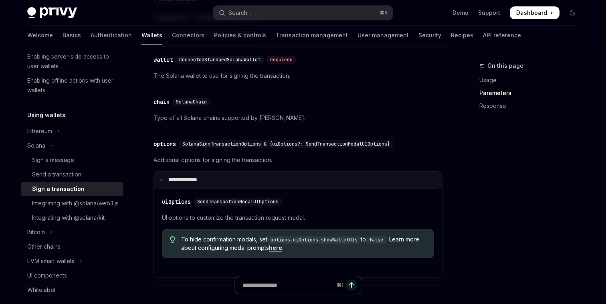
scroll to position [636, 0]
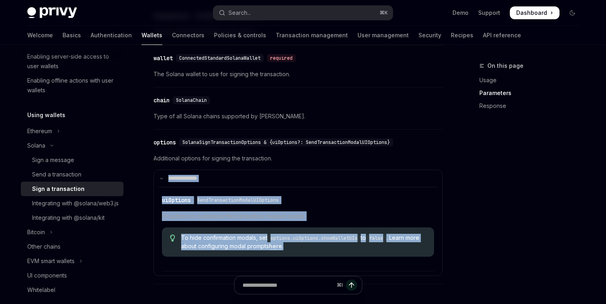
drag, startPoint x: 322, startPoint y: 251, endPoint x: 235, endPoint y: 171, distance: 119.2
click at [235, 171] on div "Additional options for signing the transaction. **** ********* ​ uiOptions Send…" at bounding box center [298, 215] width 289 height 122
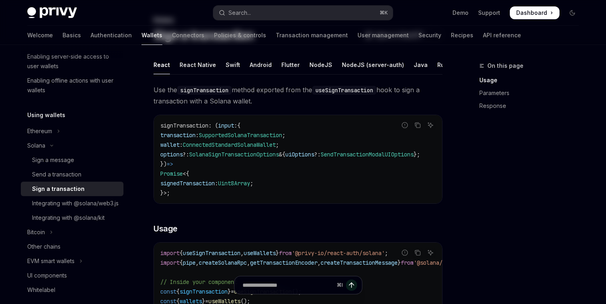
scroll to position [0, 0]
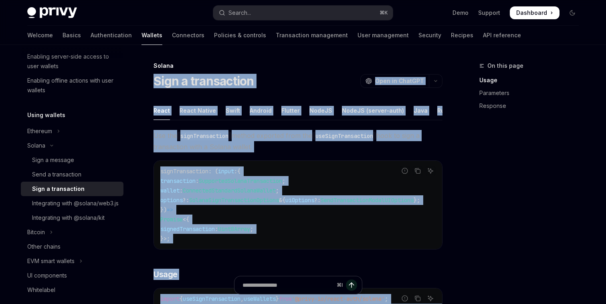
copy div "Sign a transaction OpenAI Open in ChatGPT OpenAI Open in ChatGPT React React Na…"
click at [54, 223] on div "Integrating with @solana/kit" at bounding box center [68, 218] width 73 height 10
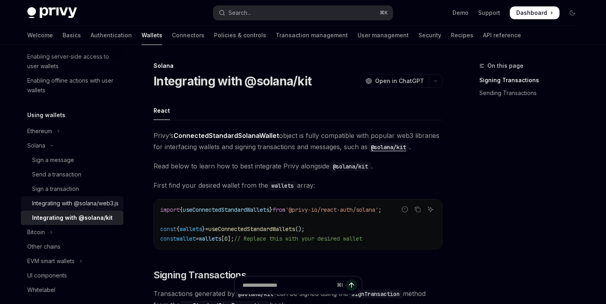
click at [67, 208] on div "Integrating with @solana/web3.js" at bounding box center [75, 204] width 87 height 10
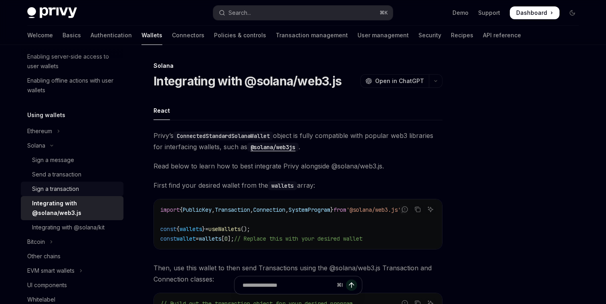
click at [65, 193] on div "Sign a transaction" at bounding box center [55, 189] width 47 height 10
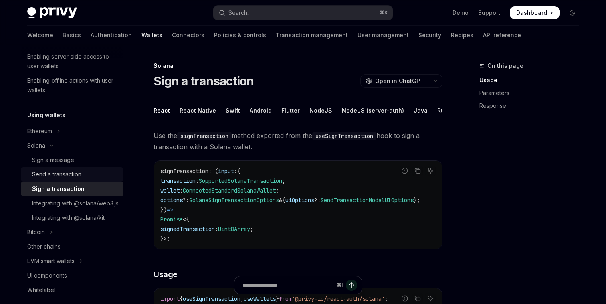
click at [65, 176] on div "Send a transaction" at bounding box center [56, 175] width 49 height 10
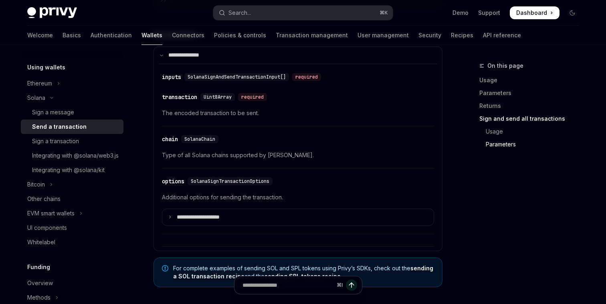
scroll to position [2059, 0]
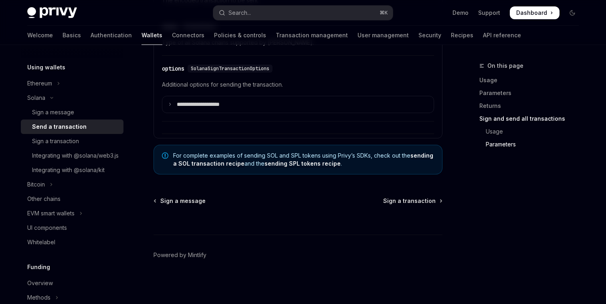
click at [270, 164] on link "sending SPL tokens recipe" at bounding box center [303, 163] width 76 height 7
type textarea "*"
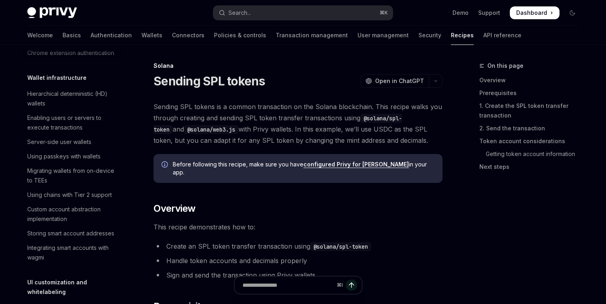
scroll to position [1202, 0]
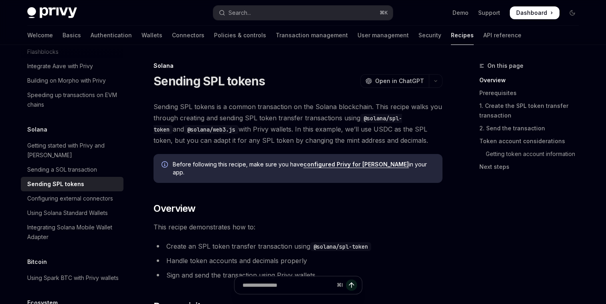
click at [270, 168] on span "Before following this recipe, make sure you have configured Privy for Solana in…" at bounding box center [304, 168] width 262 height 16
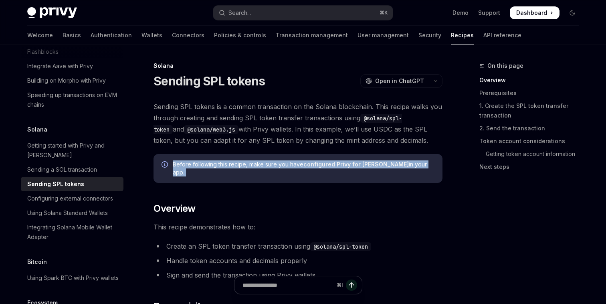
click at [270, 168] on span "Before following this recipe, make sure you have configured Privy for Solana in…" at bounding box center [304, 168] width 262 height 16
click at [270, 167] on span "Before following this recipe, make sure you have configured Privy for Solana in…" at bounding box center [304, 168] width 262 height 16
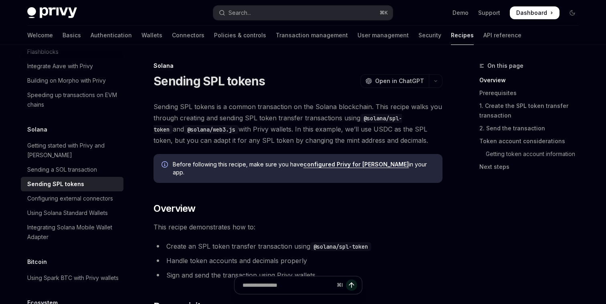
click at [320, 166] on link "configured Privy for [PERSON_NAME]" at bounding box center [356, 164] width 105 height 7
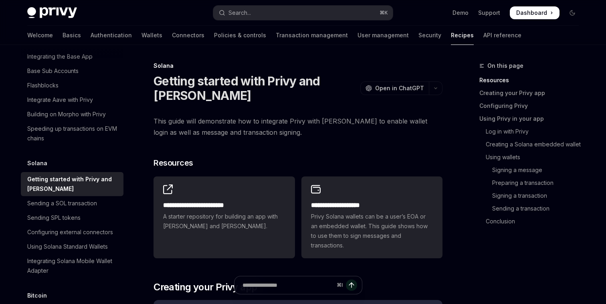
click at [210, 122] on span "This guide will demonstrate how to integrate Privy with Solana to enable wallet…" at bounding box center [298, 127] width 289 height 22
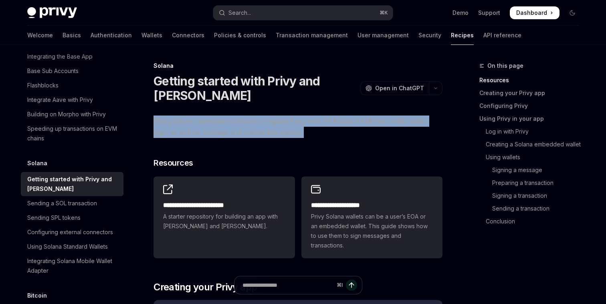
click at [210, 122] on span "This guide will demonstrate how to integrate Privy with Solana to enable wallet…" at bounding box center [298, 127] width 289 height 22
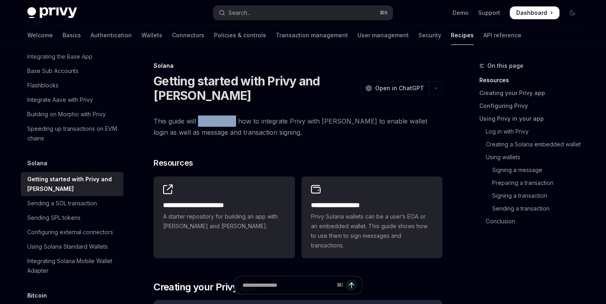
click at [210, 122] on span "This guide will demonstrate how to integrate Privy with Solana to enable wallet…" at bounding box center [298, 127] width 289 height 22
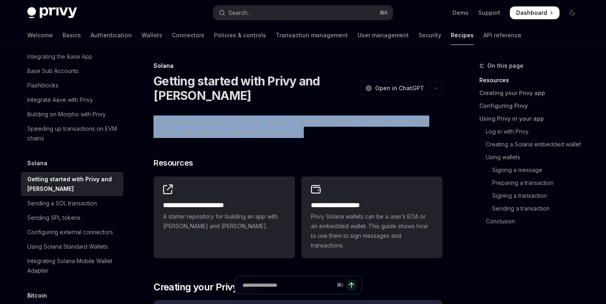
click at [210, 122] on span "This guide will demonstrate how to integrate Privy with Solana to enable wallet…" at bounding box center [298, 127] width 289 height 22
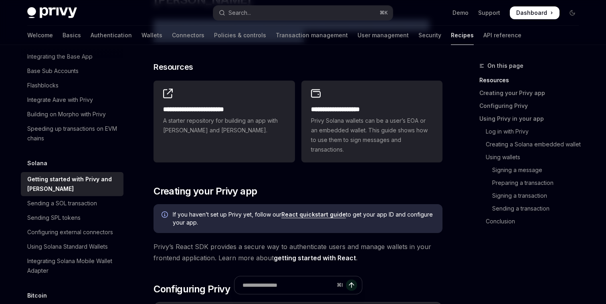
scroll to position [197, 0]
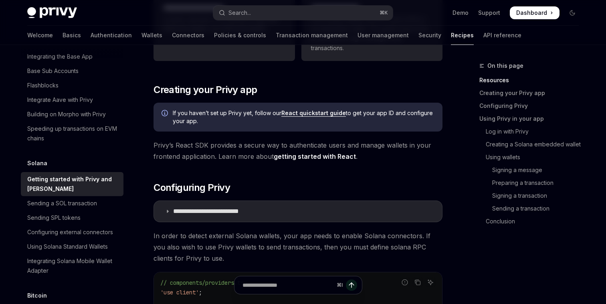
click at [210, 115] on span "If you haven’t set up Privy yet, follow our React quickstart guide to get your …" at bounding box center [304, 117] width 262 height 16
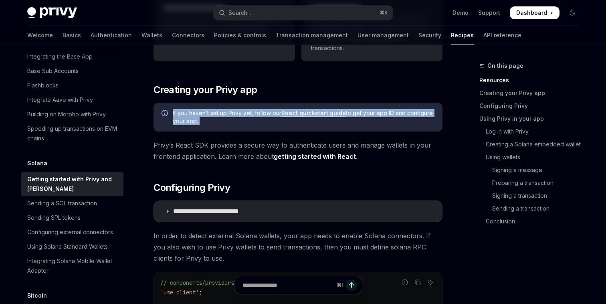
click at [210, 115] on span "If you haven’t set up Privy yet, follow our React quickstart guide to get your …" at bounding box center [304, 117] width 262 height 16
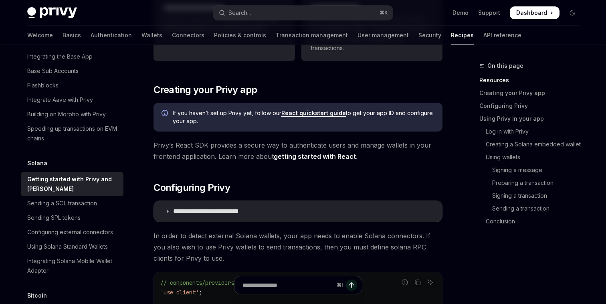
click at [210, 124] on span "If you haven’t set up Privy yet, follow our React quickstart guide to get your …" at bounding box center [304, 117] width 262 height 16
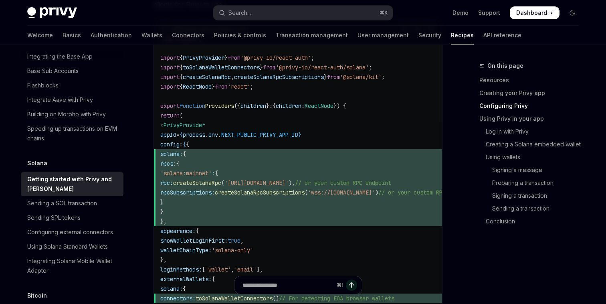
scroll to position [452, 0]
drag, startPoint x: 208, startPoint y: 213, endPoint x: 181, endPoint y: 154, distance: 65.2
click at [181, 154] on code "// components/providers.tsx 'use client' ; import { PrivyProvider } from '@priv…" at bounding box center [327, 216] width 334 height 385
click at [181, 154] on span "solana:" at bounding box center [171, 153] width 22 height 7
drag, startPoint x: 181, startPoint y: 154, endPoint x: 213, endPoint y: 221, distance: 74.1
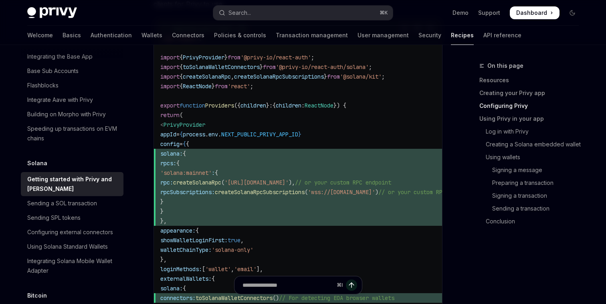
click at [213, 221] on code "// components/providers.tsx 'use client' ; import { PrivyProvider } from '@priv…" at bounding box center [327, 216] width 334 height 385
copy code "solana: { rpcs: { 'solana:mainnet' : { rpc: createSolanaRpc ( 'https://api.main…"
click at [175, 95] on code "// components/providers.tsx 'use client' ; import { PrivyProvider } from '@priv…" at bounding box center [327, 216] width 334 height 385
drag, startPoint x: 166, startPoint y: 95, endPoint x: 235, endPoint y: 261, distance: 179.6
click at [235, 261] on code "// components/providers.tsx 'use client' ; import { PrivyProvider } from '@priv…" at bounding box center [327, 216] width 334 height 385
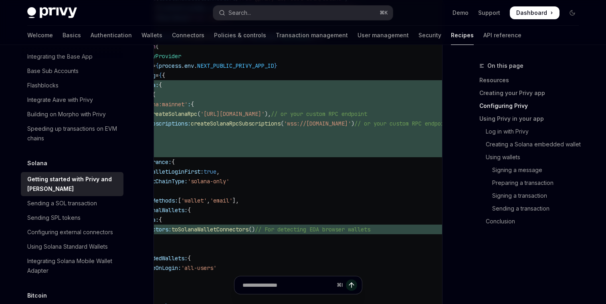
scroll to position [0, 2]
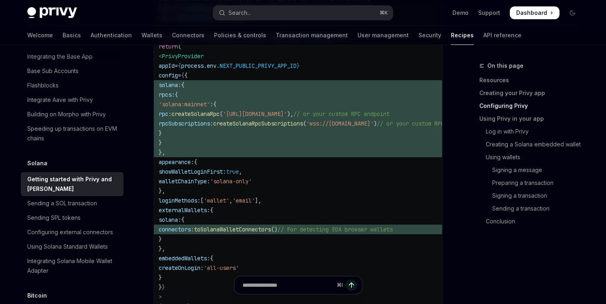
copy code "export function Providers ({ children } : { children : ReactNode }) { return ( …"
click at [223, 176] on code "// components/providers.tsx 'use client' ; import { PrivyProvider } from '@priv…" at bounding box center [326, 147] width 334 height 385
click at [205, 144] on span "}" at bounding box center [326, 143] width 334 height 10
drag, startPoint x: 186, startPoint y: 87, endPoint x: 215, endPoint y: 150, distance: 68.7
click at [215, 150] on code "// components/providers.tsx 'use client' ; import { PrivyProvider } from '@priv…" at bounding box center [326, 147] width 334 height 385
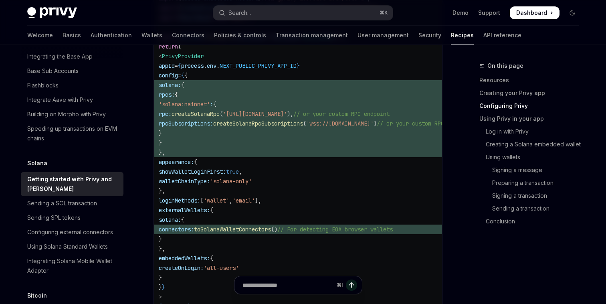
copy code "solana: { rpcs: { 'solana:mainnet' : { rpc: createSolanaRpc ( 'https://api.main…"
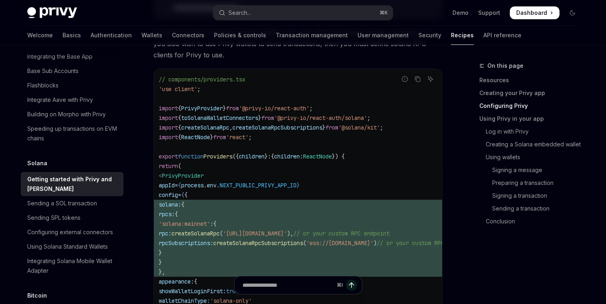
scroll to position [400, 0]
click at [249, 128] on span "createSolanaRpcSubscriptions" at bounding box center [278, 128] width 90 height 7
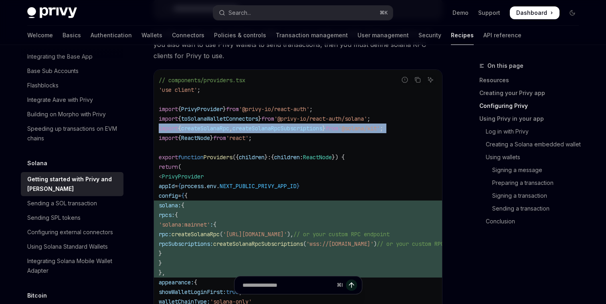
click at [249, 128] on span "createSolanaRpcSubscriptions" at bounding box center [278, 128] width 90 height 7
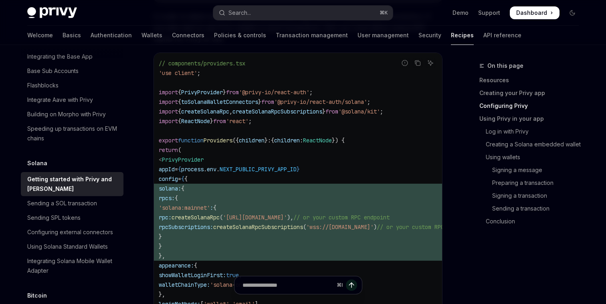
click at [303, 227] on span "createSolanaRpcSubscriptions" at bounding box center [258, 226] width 90 height 7
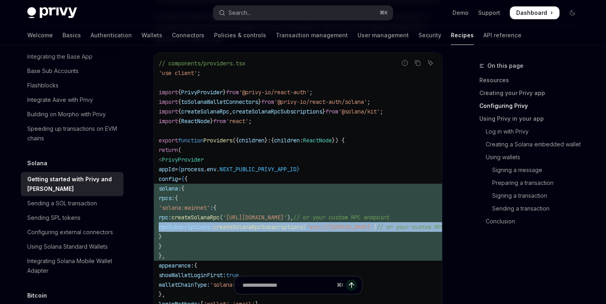
click at [303, 227] on span "createSolanaRpcSubscriptions" at bounding box center [258, 226] width 90 height 7
copy code "rpcSubscriptions: createSolanaRpcSubscriptions ( 'wss://api.mainnet-beta.solana…"
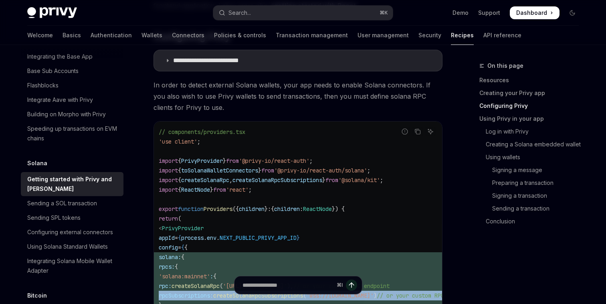
scroll to position [341, 0]
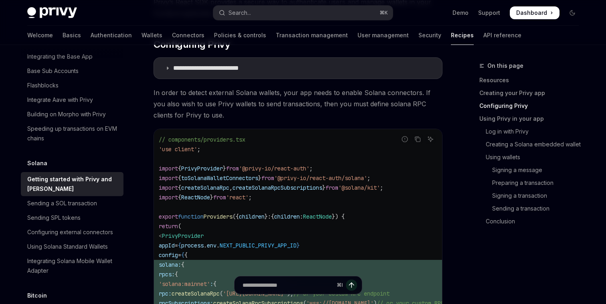
click at [229, 188] on span "createSolanaRpc" at bounding box center [205, 187] width 48 height 7
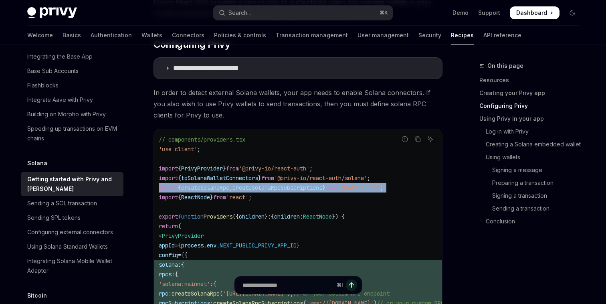
click at [229, 188] on span "createSolanaRpc" at bounding box center [205, 187] width 48 height 7
copy code "import { createSolanaRpc , createSolanaRpcSubscriptions } from '@solana/kit' ;"
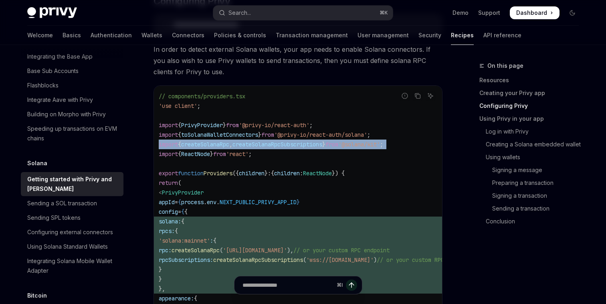
scroll to position [390, 0]
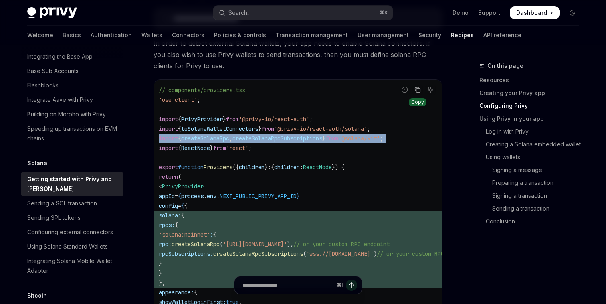
click at [418, 93] on button "Copy the contents from the code block" at bounding box center [418, 90] width 10 height 10
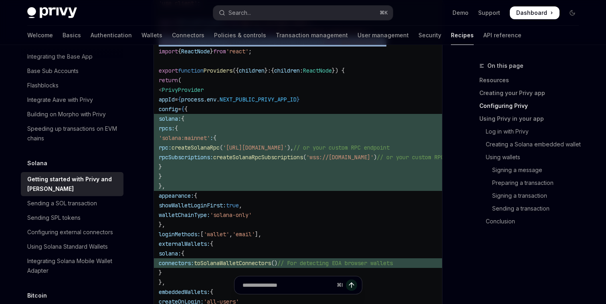
scroll to position [485, 0]
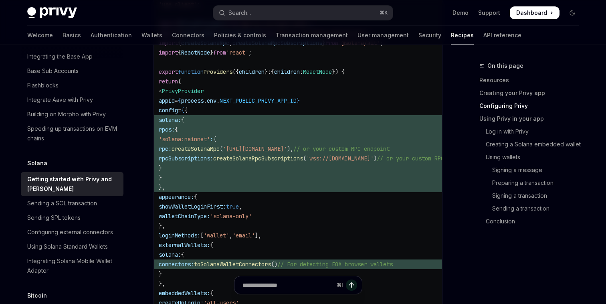
click at [336, 258] on code "// components/providers.tsx 'use client' ; import { PrivyProvider } from '@priv…" at bounding box center [326, 182] width 334 height 385
click at [278, 266] on span "()" at bounding box center [274, 264] width 6 height 7
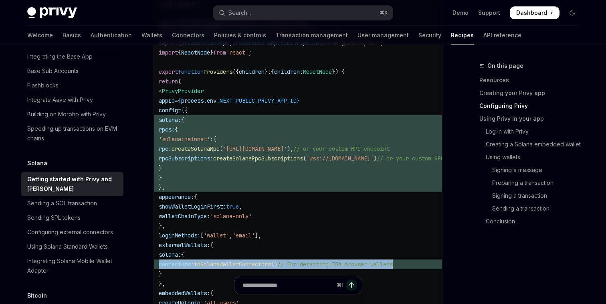
click at [278, 266] on span "()" at bounding box center [274, 264] width 6 height 7
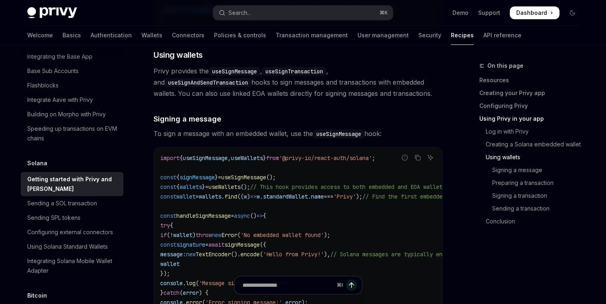
scroll to position [1538, 0]
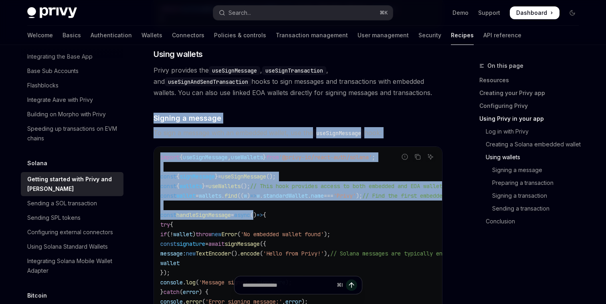
drag, startPoint x: 234, startPoint y: 111, endPoint x: 268, endPoint y: 217, distance: 111.0
click at [268, 217] on div "**********" at bounding box center [298, 35] width 289 height 2915
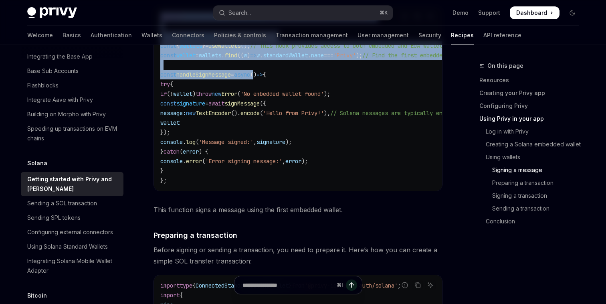
scroll to position [1683, 0]
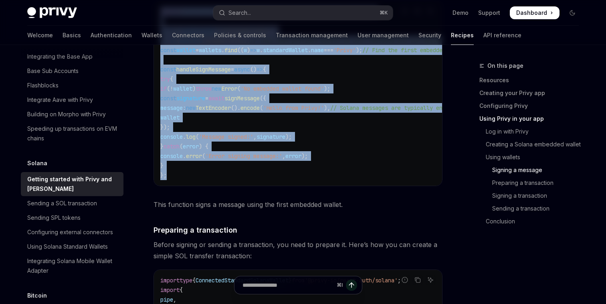
click at [275, 176] on code "import { useSignMessage , useWallets } from '@privy-io/react-auth/solana' ; con…" at bounding box center [341, 93] width 363 height 173
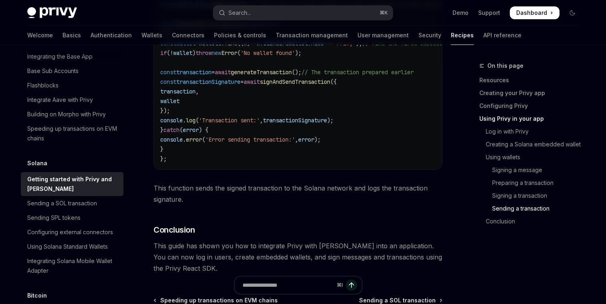
scroll to position [2799, 0]
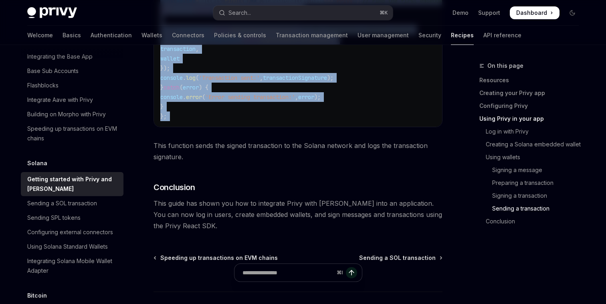
copy div "Signing a message To sign a message with an embedded wallet, use the useSignMes…"
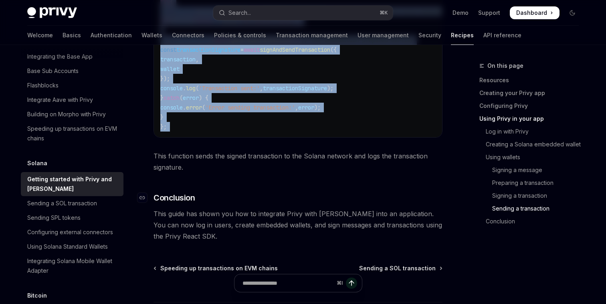
scroll to position [2787, 0]
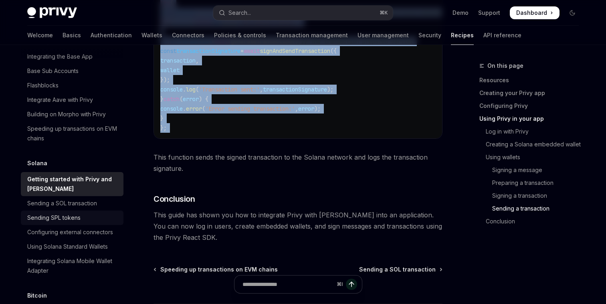
click at [99, 213] on div "Sending SPL tokens" at bounding box center [72, 218] width 91 height 10
type textarea "*"
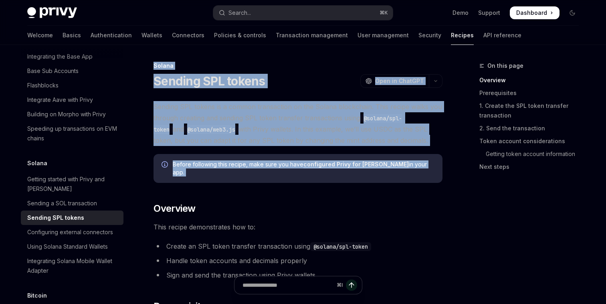
drag, startPoint x: 188, startPoint y: 61, endPoint x: 210, endPoint y: 184, distance: 125.2
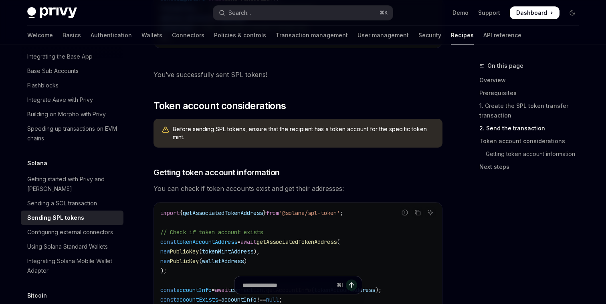
scroll to position [1158, 0]
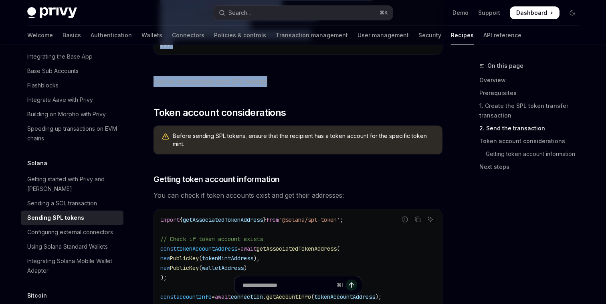
click at [287, 80] on span "You’ve successfully sent SPL tokens!" at bounding box center [298, 81] width 289 height 11
copy div "Loremi Dolorsi AME consec AdipIS Elit se DoeiUSM TempOR Inci ut LaboREE Dolorem…"
click at [273, 18] on button "Search... ⌘ K" at bounding box center [303, 13] width 180 height 14
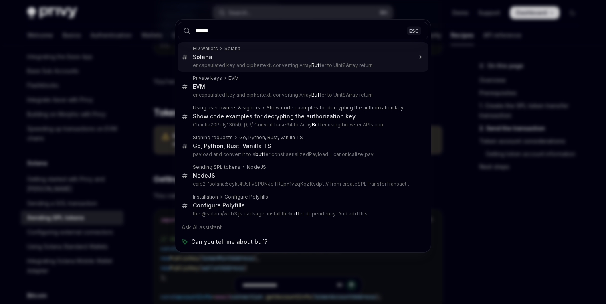
type input "******"
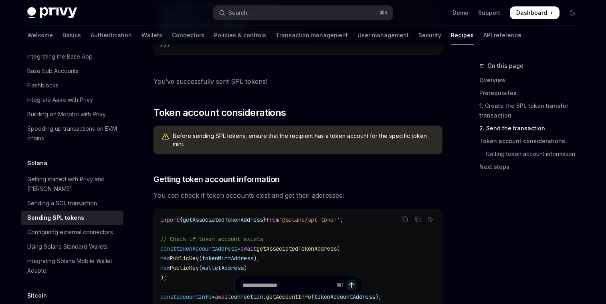
type textarea "*"
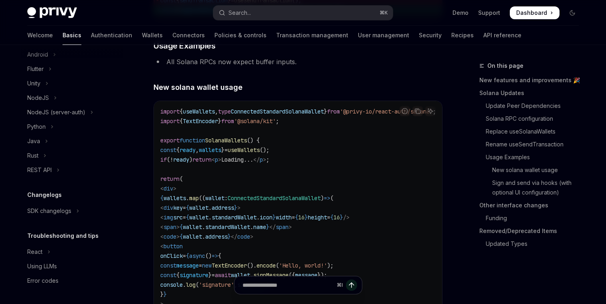
scroll to position [133, 0]
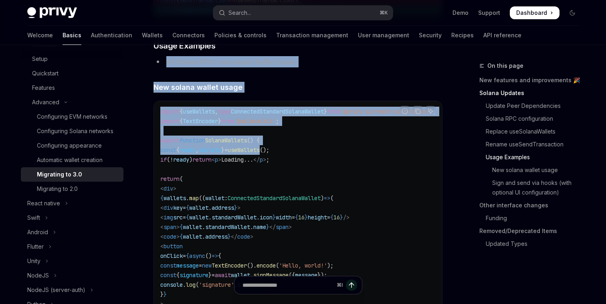
drag, startPoint x: 259, startPoint y: 64, endPoint x: 280, endPoint y: 174, distance: 111.9
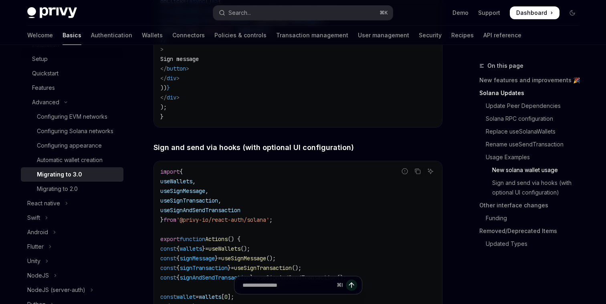
scroll to position [1625, 0]
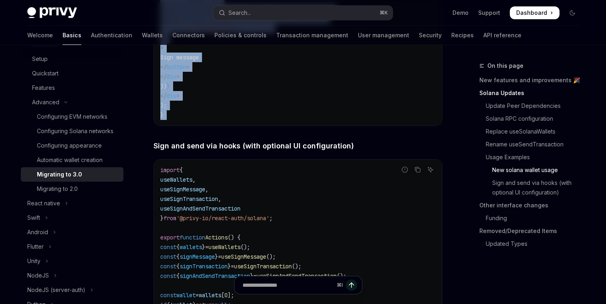
copy div "All Solana RPCs now expect buffer inputs. ​ New solana wallet usage Report inco…"
click at [287, 10] on button "Search... ⌘ K" at bounding box center [303, 13] width 180 height 14
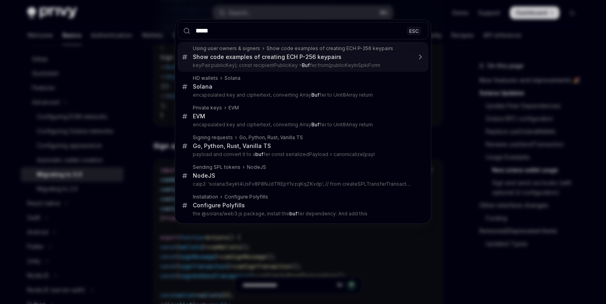
type input "******"
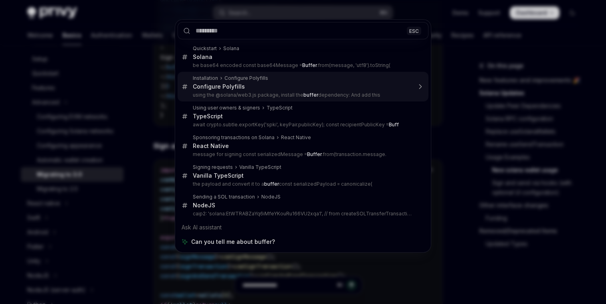
scroll to position [355, 0]
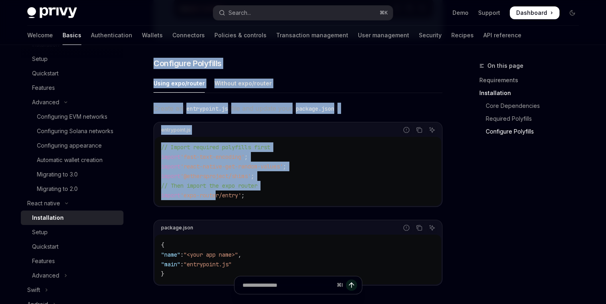
drag, startPoint x: 164, startPoint y: 57, endPoint x: 218, endPoint y: 195, distance: 148.8
click at [218, 195] on div "​ Requirements A React Native project using the latest version iOS and Android …" at bounding box center [298, 107] width 289 height 722
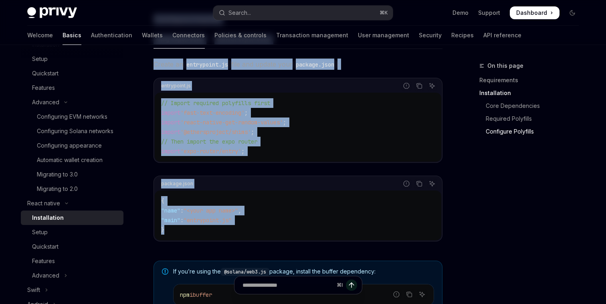
click at [224, 240] on div "{ "name" : "<your app name>" , "main" : "entrypoint.js" }" at bounding box center [298, 216] width 287 height 50
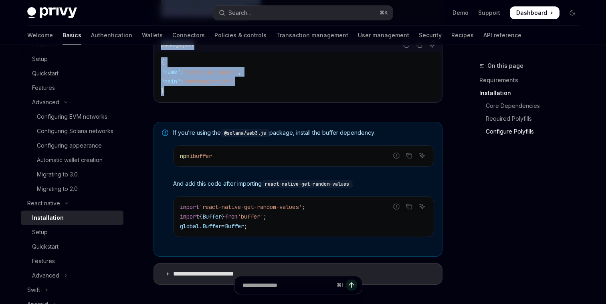
scroll to position [542, 0]
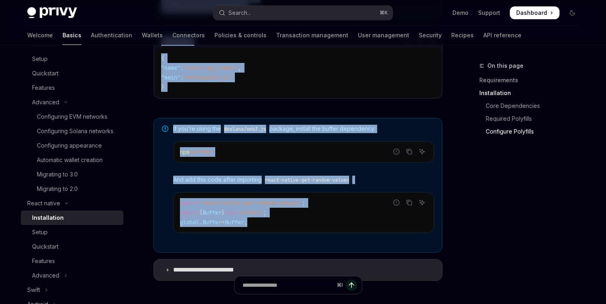
click at [224, 243] on div "If you’re using the @solana/web3.js package, install the buffer dependency: Rep…" at bounding box center [303, 185] width 261 height 121
copy div "Configure Polyfills Using expo/router Without expo/router Create an entrypoint.…"
click at [120, 297] on button "Android" at bounding box center [72, 304] width 103 height 14
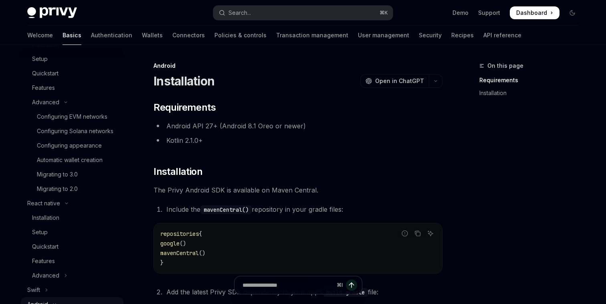
scroll to position [277, 0]
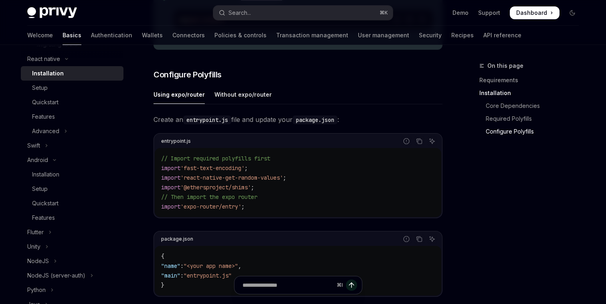
scroll to position [340, 0]
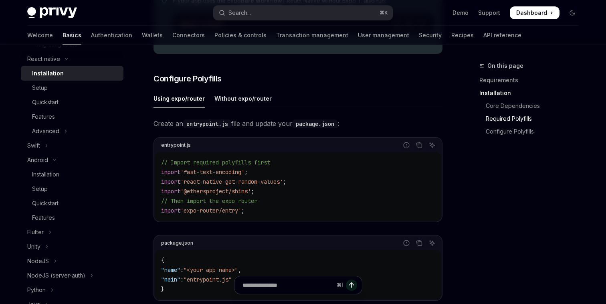
click at [212, 204] on span "// Then import the expo router" at bounding box center [209, 200] width 96 height 7
click at [226, 205] on span "// Then import the expo router" at bounding box center [209, 200] width 96 height 7
click at [234, 104] on div "Without expo/router" at bounding box center [243, 98] width 57 height 19
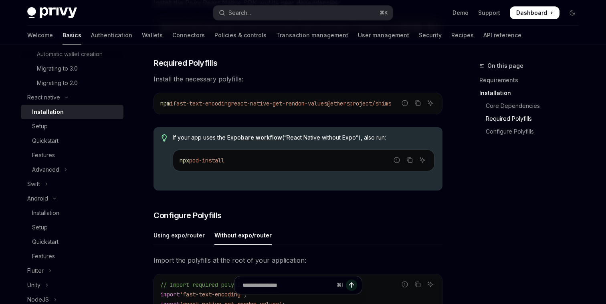
scroll to position [203, 0]
click at [191, 164] on span "pod-install" at bounding box center [206, 160] width 35 height 7
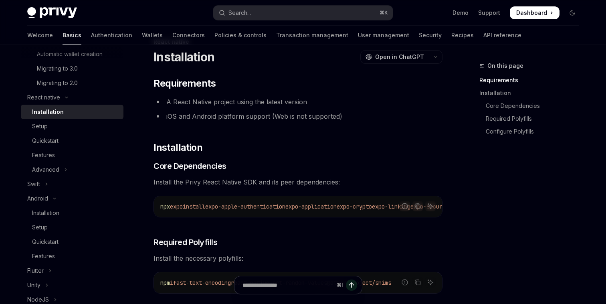
scroll to position [0, 0]
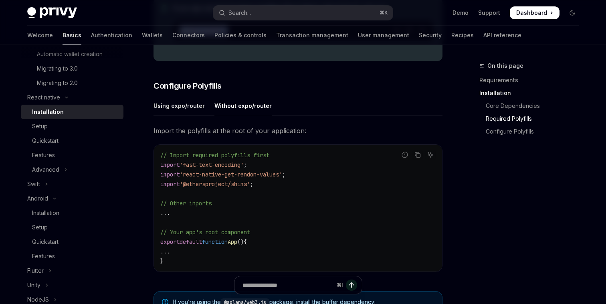
type textarea "*"
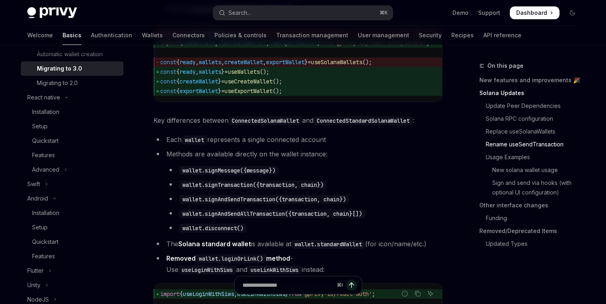
scroll to position [1299, 0]
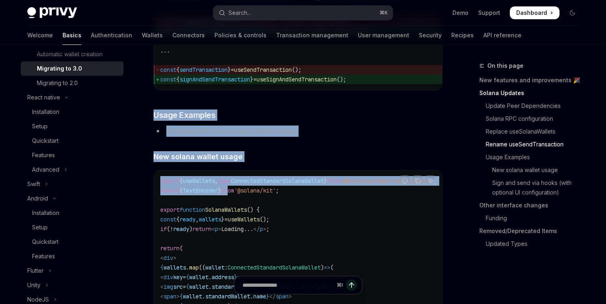
drag, startPoint x: 207, startPoint y: 127, endPoint x: 237, endPoint y: 215, distance: 93.5
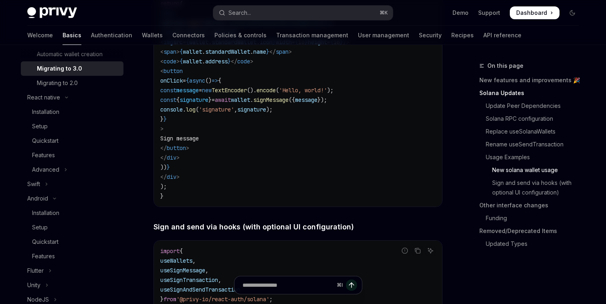
scroll to position [1648, 0]
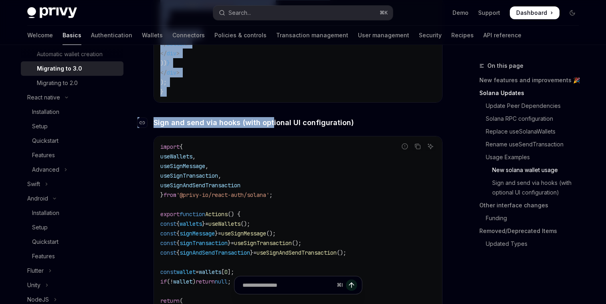
click at [270, 128] on span "Sign and send via hooks (with optional UI configuration)" at bounding box center [254, 122] width 201 height 11
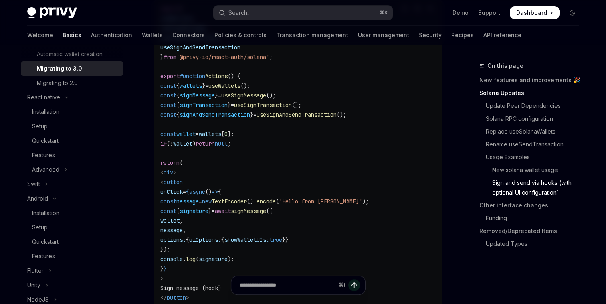
scroll to position [1787, 0]
click at [280, 17] on button "Search... ⌘ K" at bounding box center [303, 13] width 180 height 14
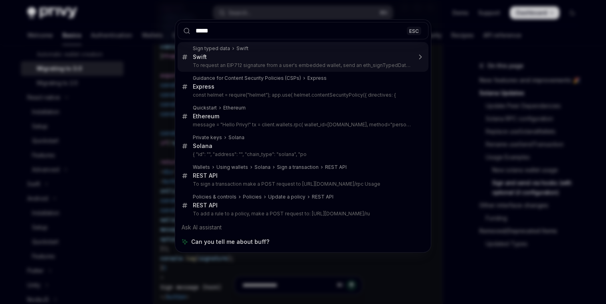
type input "******"
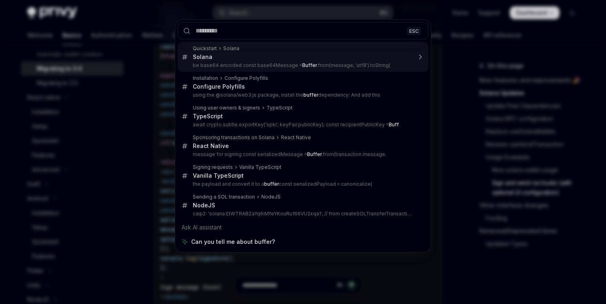
type textarea "*"
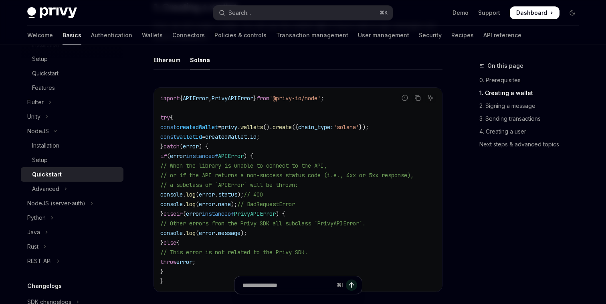
scroll to position [233, 0]
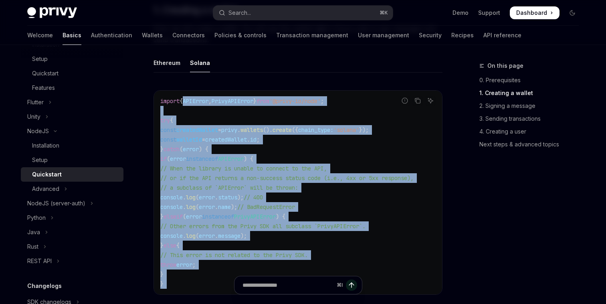
drag, startPoint x: 184, startPoint y: 97, endPoint x: 258, endPoint y: 275, distance: 193.3
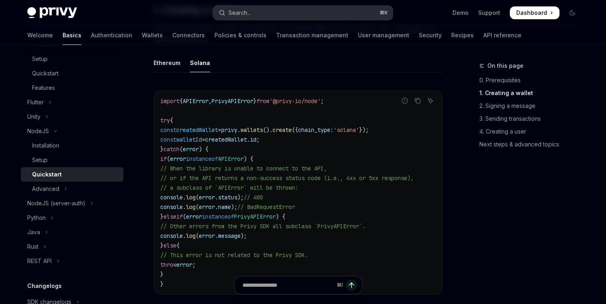
click at [272, 12] on button "Search... ⌘ K" at bounding box center [303, 13] width 180 height 14
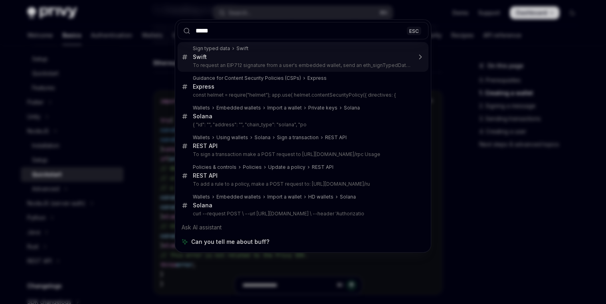
type input "******"
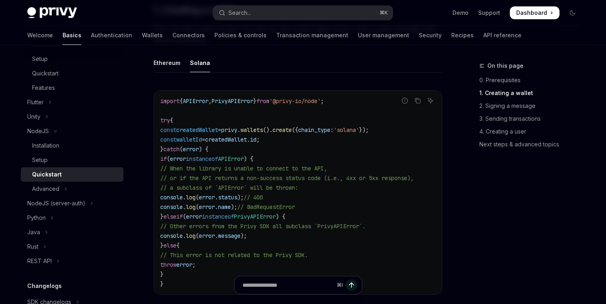
type textarea "*"
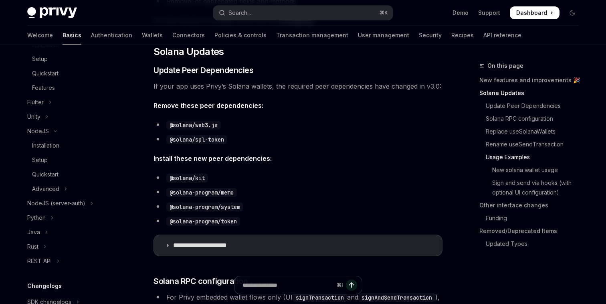
scroll to position [133, 0]
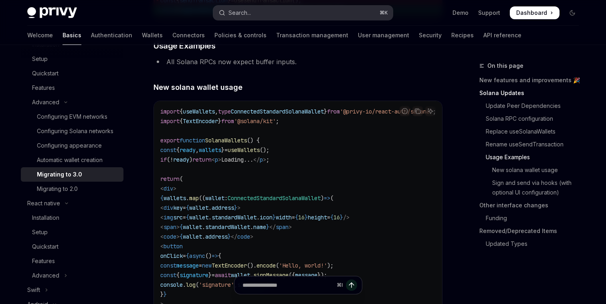
click at [280, 12] on button "Search... ⌘ K" at bounding box center [303, 13] width 180 height 14
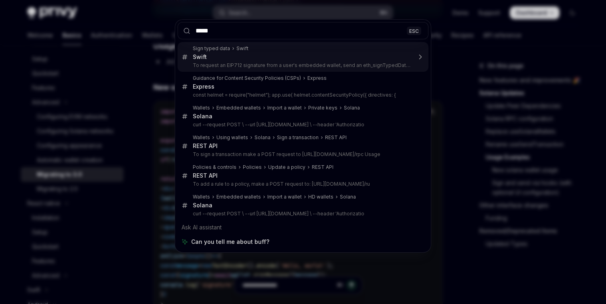
type input "******"
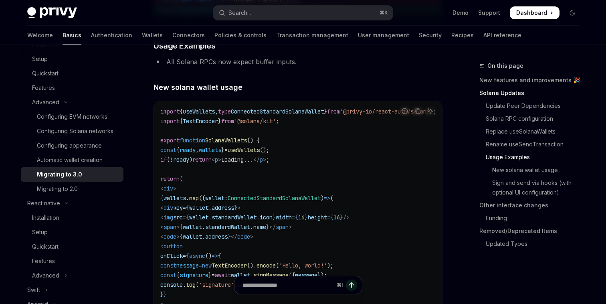
type textarea "*"
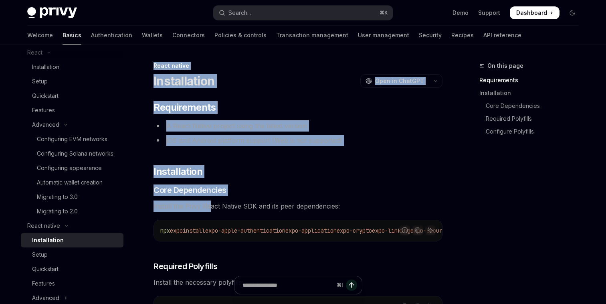
drag, startPoint x: 152, startPoint y: 64, endPoint x: 209, endPoint y: 205, distance: 151.6
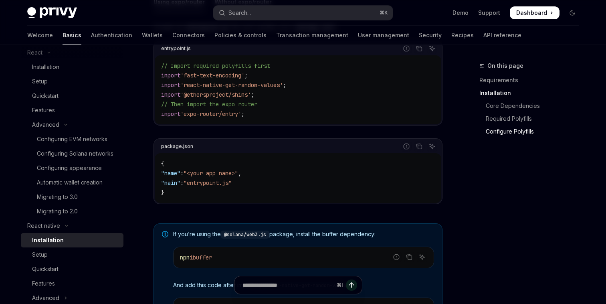
scroll to position [439, 0]
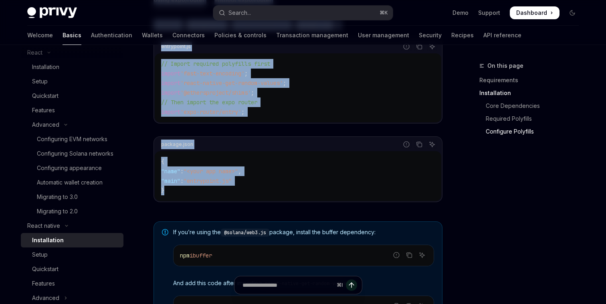
click at [244, 199] on div "{ "name" : "<your app name>" , "main" : "entrypoint.js" }" at bounding box center [298, 176] width 287 height 50
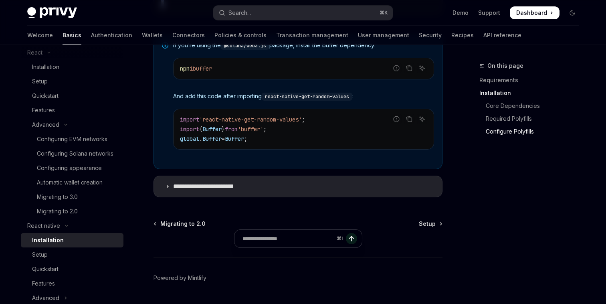
scroll to position [651, 0]
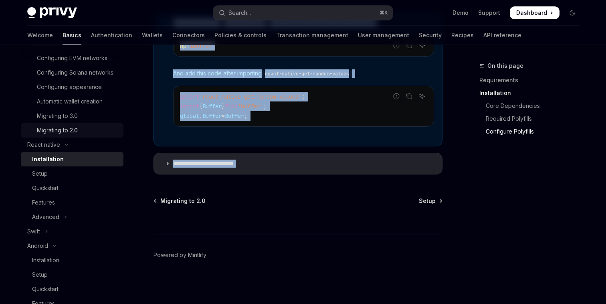
scroll to position [197, 0]
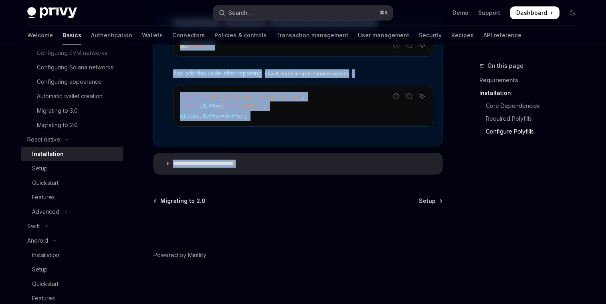
click at [251, 17] on div "Search..." at bounding box center [240, 13] width 22 height 10
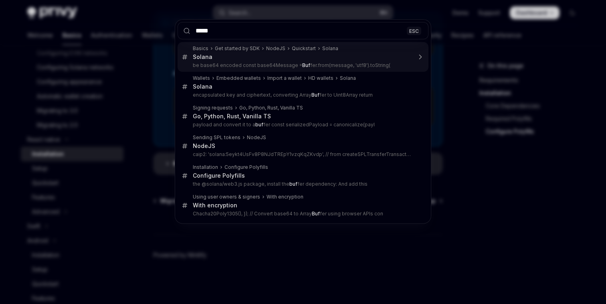
type input "******"
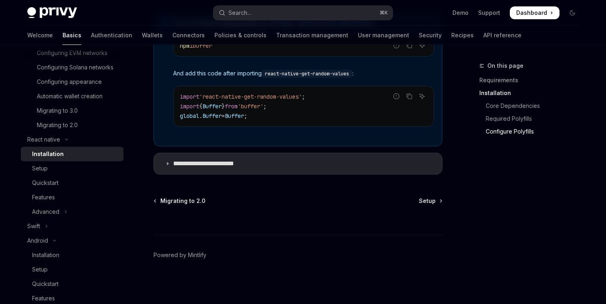
type textarea "*"
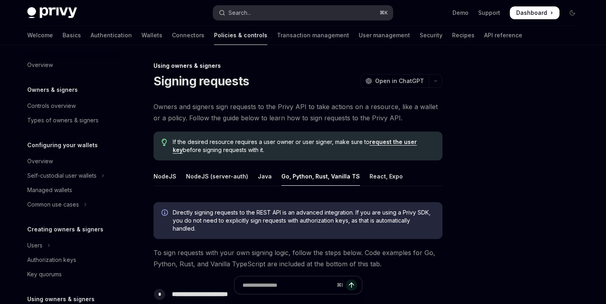
click at [267, 12] on button "Search... ⌘ K" at bounding box center [303, 13] width 180 height 14
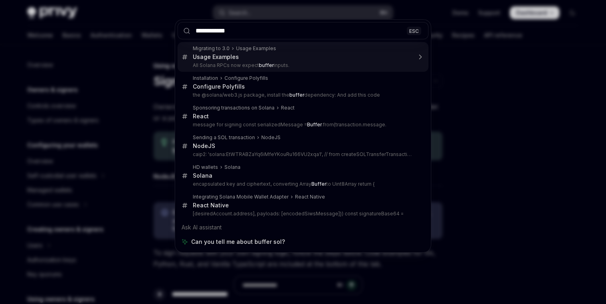
type input "**********"
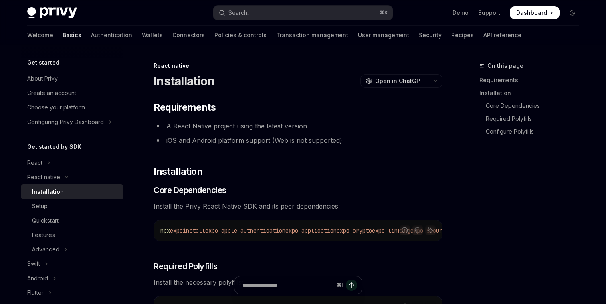
scroll to position [355, 0]
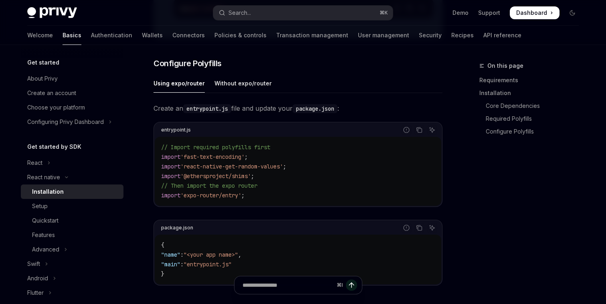
type textarea "*"
drag, startPoint x: 171, startPoint y: 58, endPoint x: 255, endPoint y: 251, distance: 210.7
click at [182, 83] on div "​ Requirements A React Native project using the latest version iOS and Android …" at bounding box center [298, 107] width 289 height 722
click at [260, 266] on code "{ "name" : "<your app name>" , "main" : "entrypoint.js" }" at bounding box center [298, 259] width 274 height 39
drag, startPoint x: 216, startPoint y: 276, endPoint x: 160, endPoint y: 21, distance: 260.8
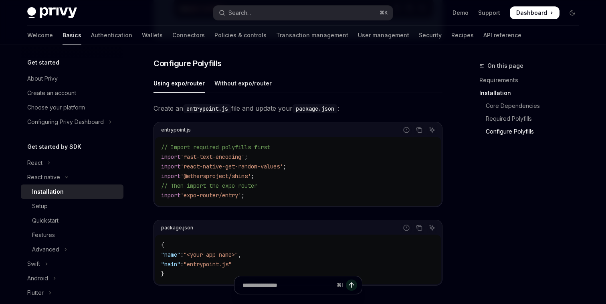
click at [160, 21] on div "Skip to main content Privy Docs home page Search... ⌘ K Demo Support Dashboard …" at bounding box center [303, 121] width 606 height 953
